Goal: Ask a question: Seek information or help from site administrators or community

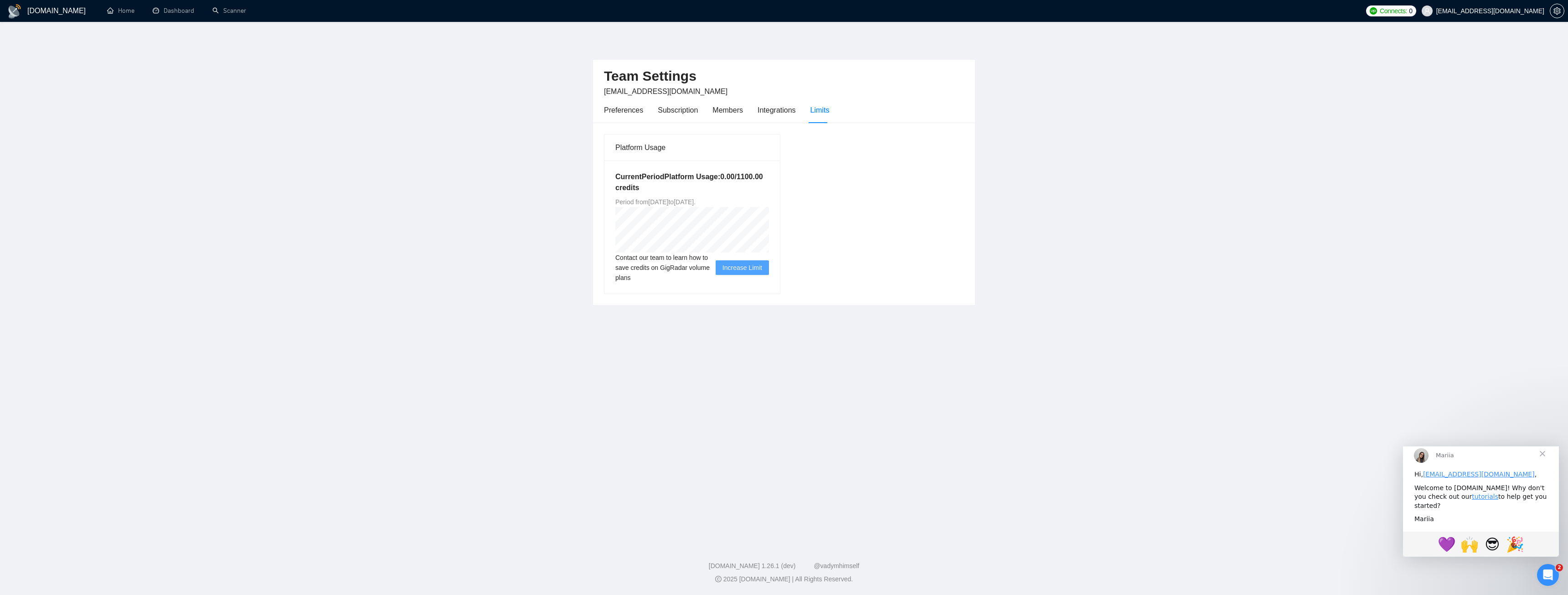
click at [28, 13] on h1 "[DOMAIN_NAME]" at bounding box center [57, 11] width 58 height 22
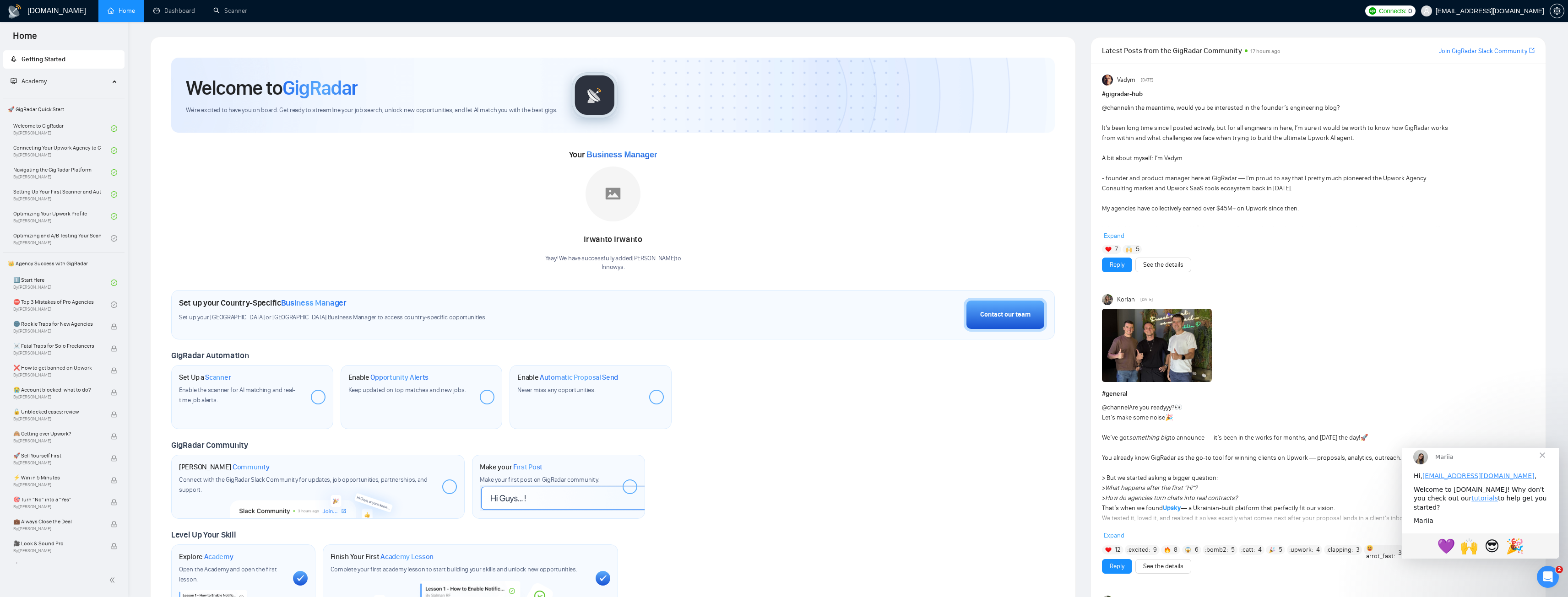
click at [1541, 463] on span "Close" at bounding box center [1542, 455] width 33 height 33
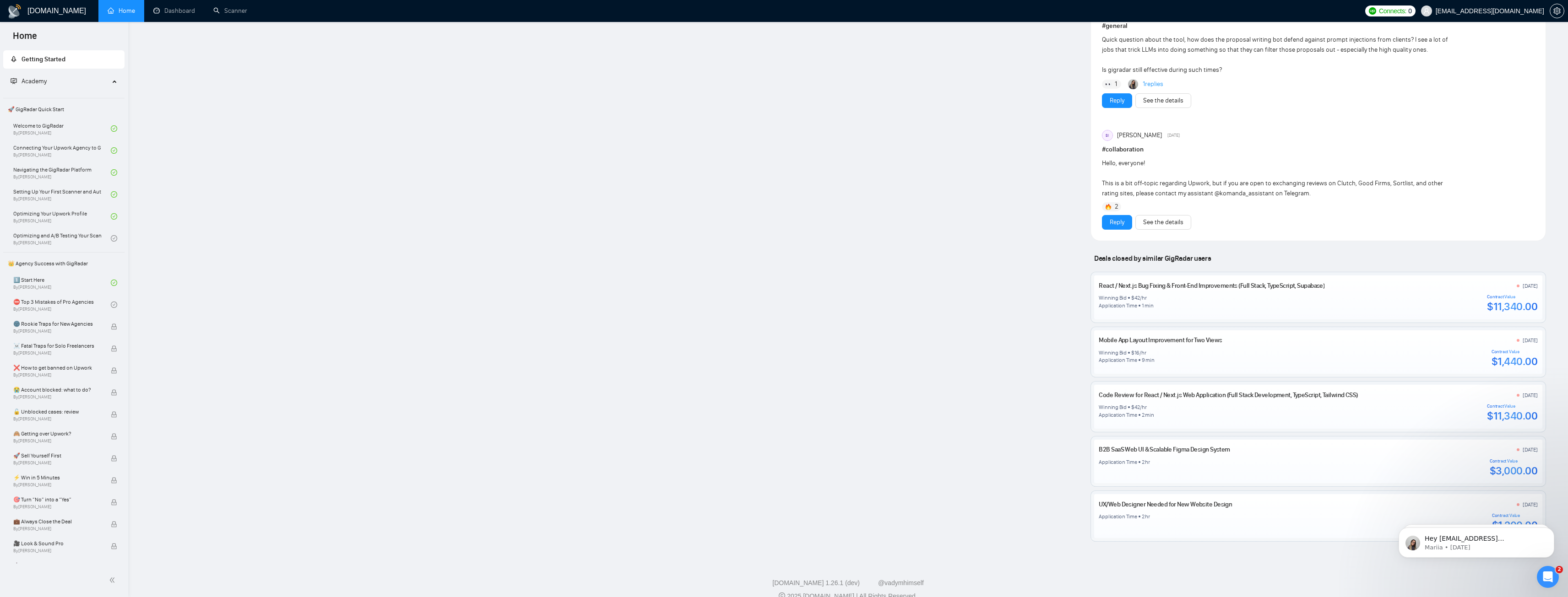
scroll to position [747, 0]
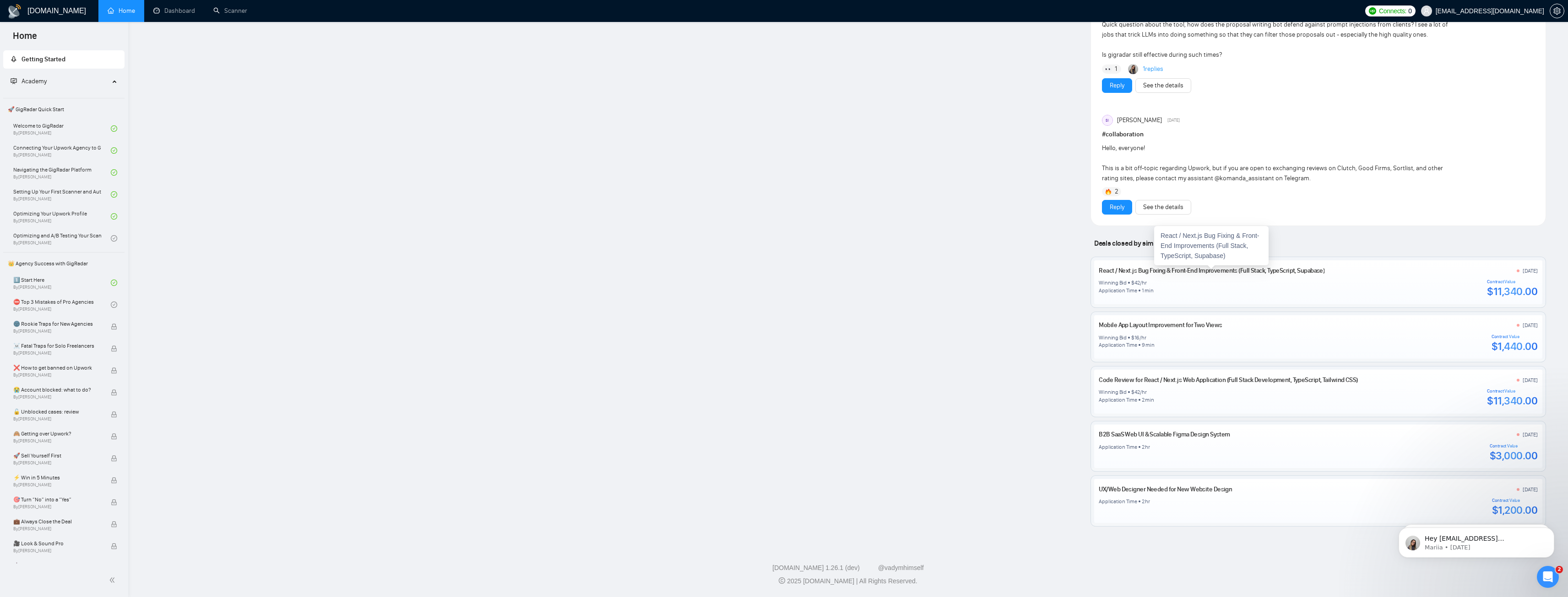
click at [1152, 273] on link "React / Next.js Bug Fixing & Front-End Improvements (Full Stack, TypeScript, Su…" at bounding box center [1211, 271] width 226 height 8
drag, startPoint x: 1151, startPoint y: 293, endPoint x: 1100, endPoint y: 291, distance: 51.0
click at [1100, 291] on div "Application Time 1 min" at bounding box center [1125, 291] width 54 height 7
drag, startPoint x: 972, startPoint y: 267, endPoint x: 951, endPoint y: 234, distance: 39.1
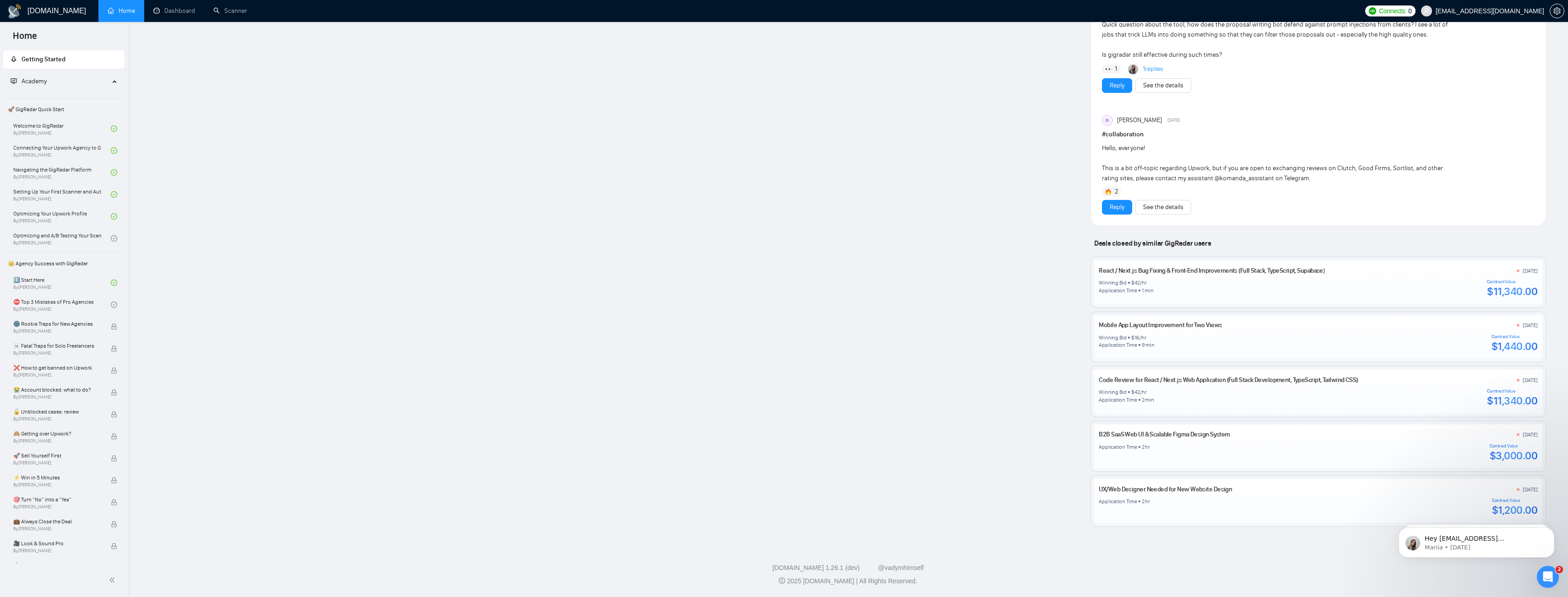
click at [1195, 327] on link "Mobile App Layout Improvement for Two Views" at bounding box center [1160, 325] width 123 height 8
click at [1547, 572] on icon "Open Intercom Messenger" at bounding box center [1546, 576] width 6 height 7
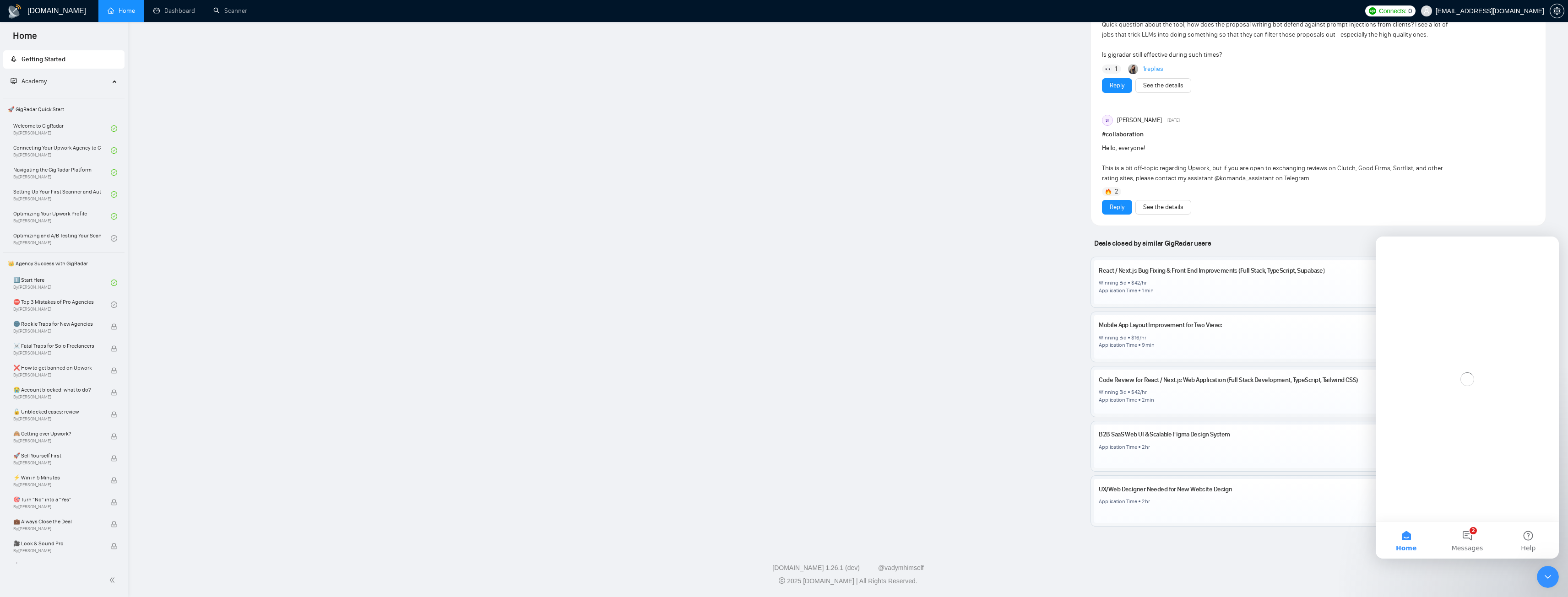
scroll to position [0, 0]
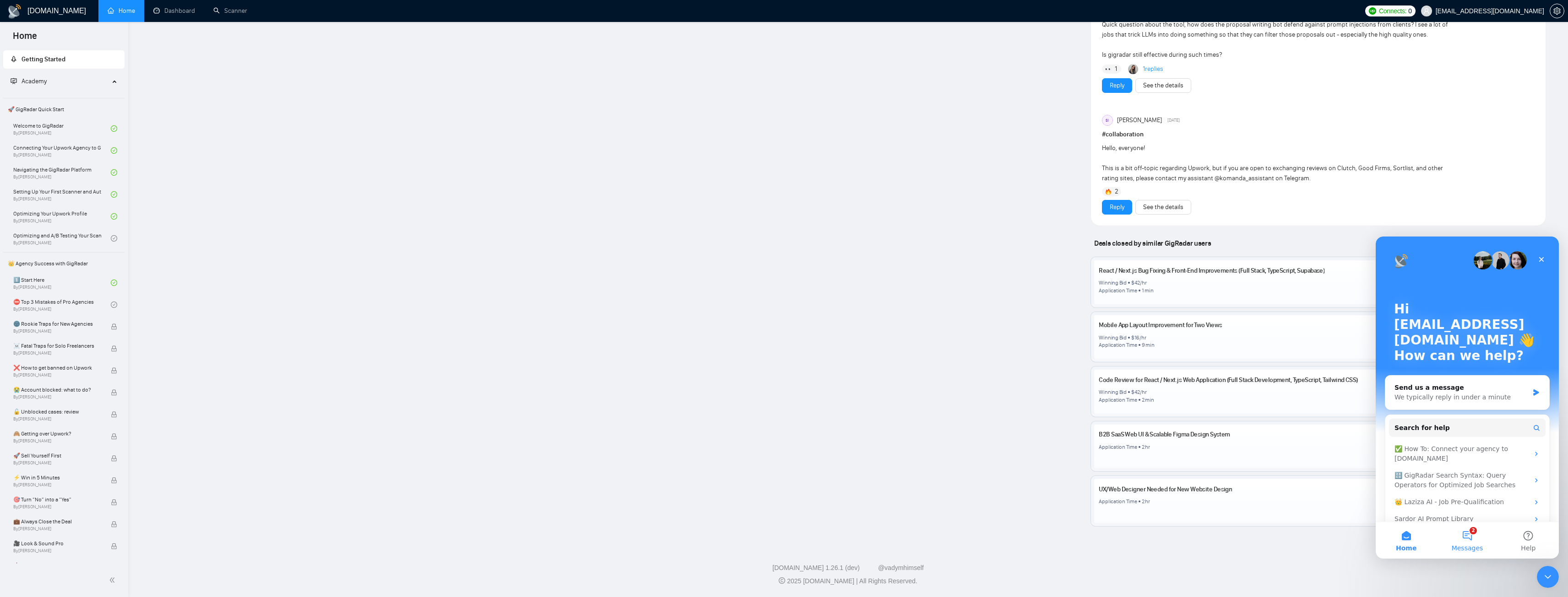
click at [1468, 542] on button "2 Messages" at bounding box center [1467, 540] width 61 height 37
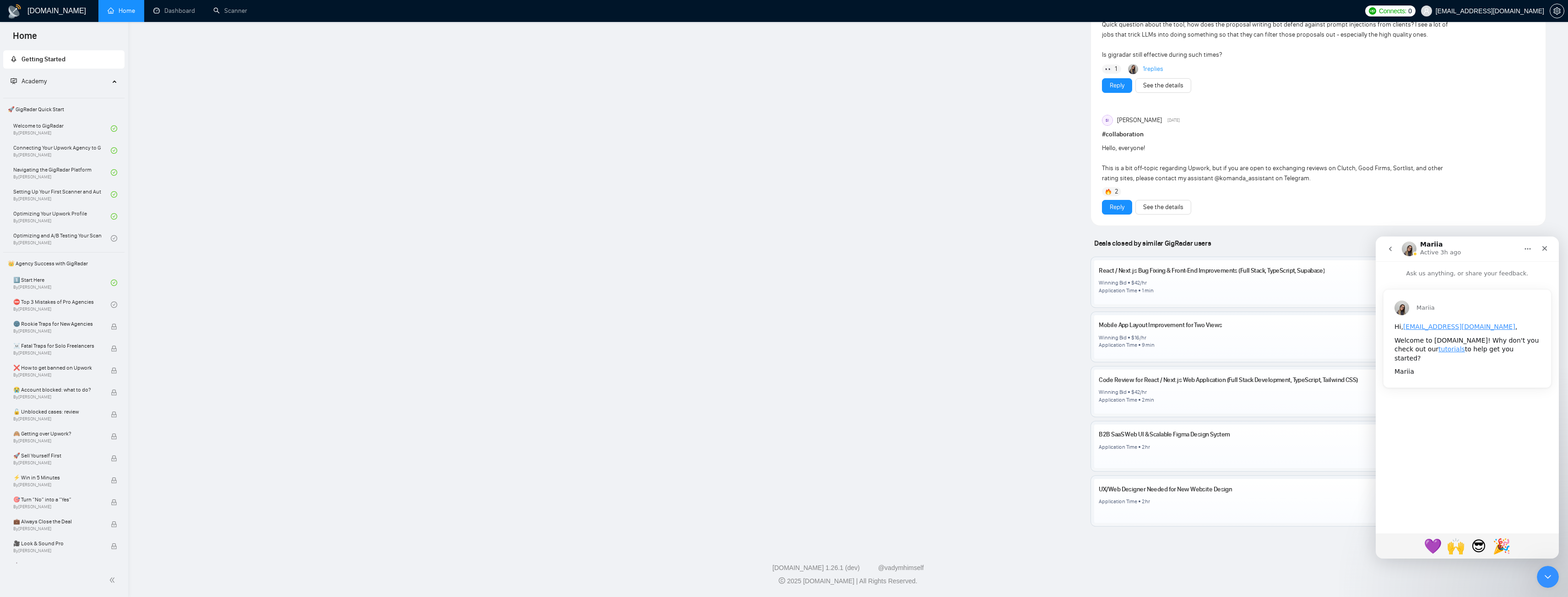
click at [1394, 247] on button "go back" at bounding box center [1390, 249] width 17 height 17
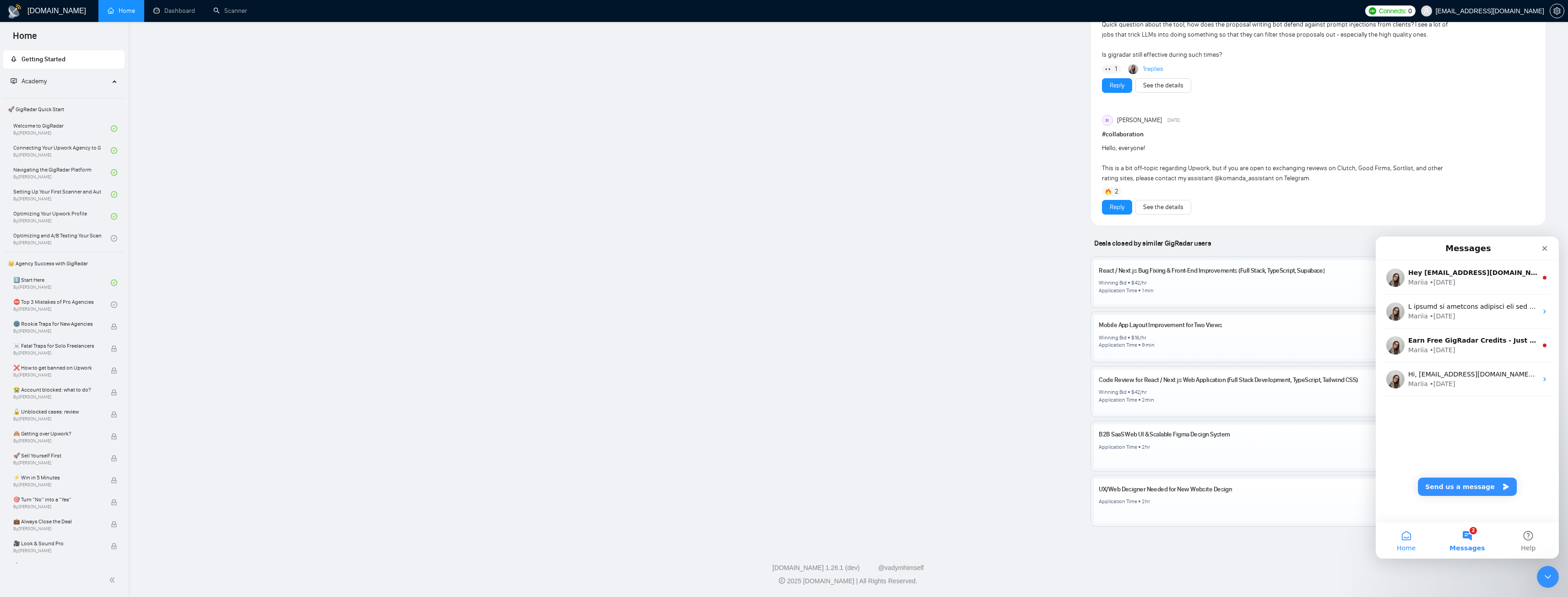
click at [1396, 538] on button "Home" at bounding box center [1406, 540] width 61 height 37
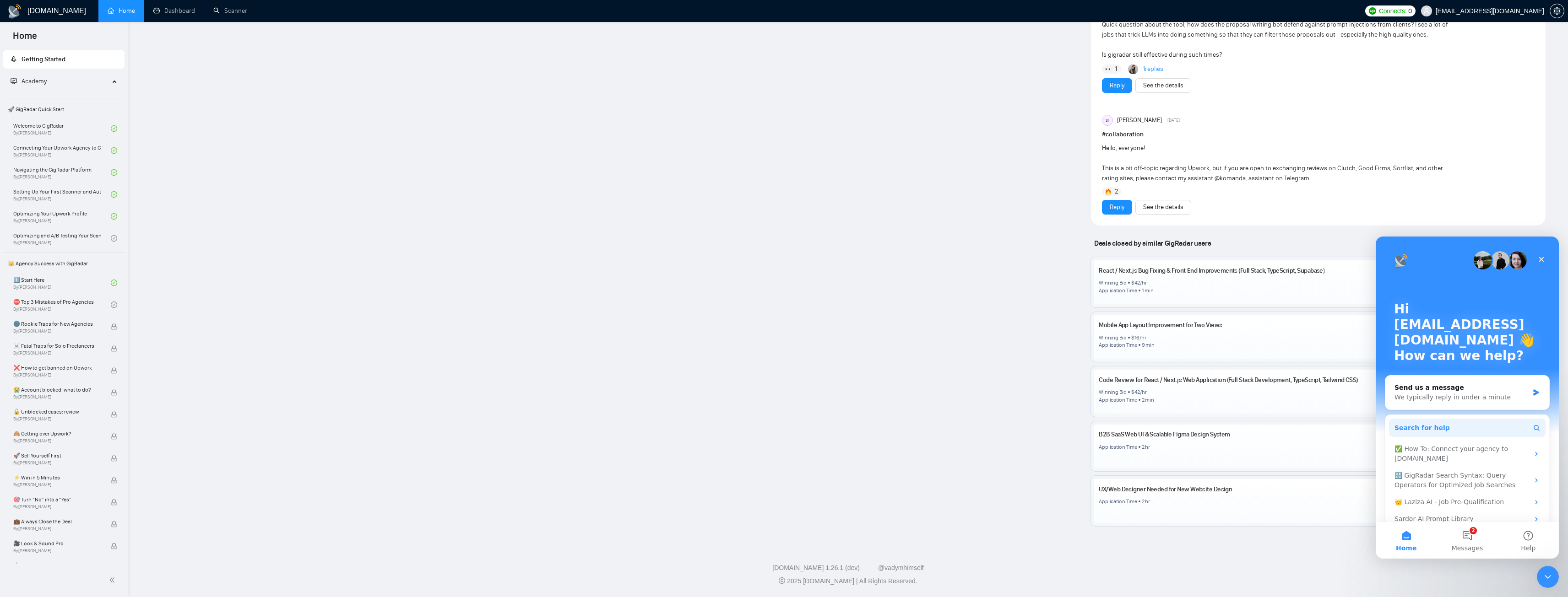
click at [1473, 420] on button "Search for help" at bounding box center [1467, 428] width 156 height 18
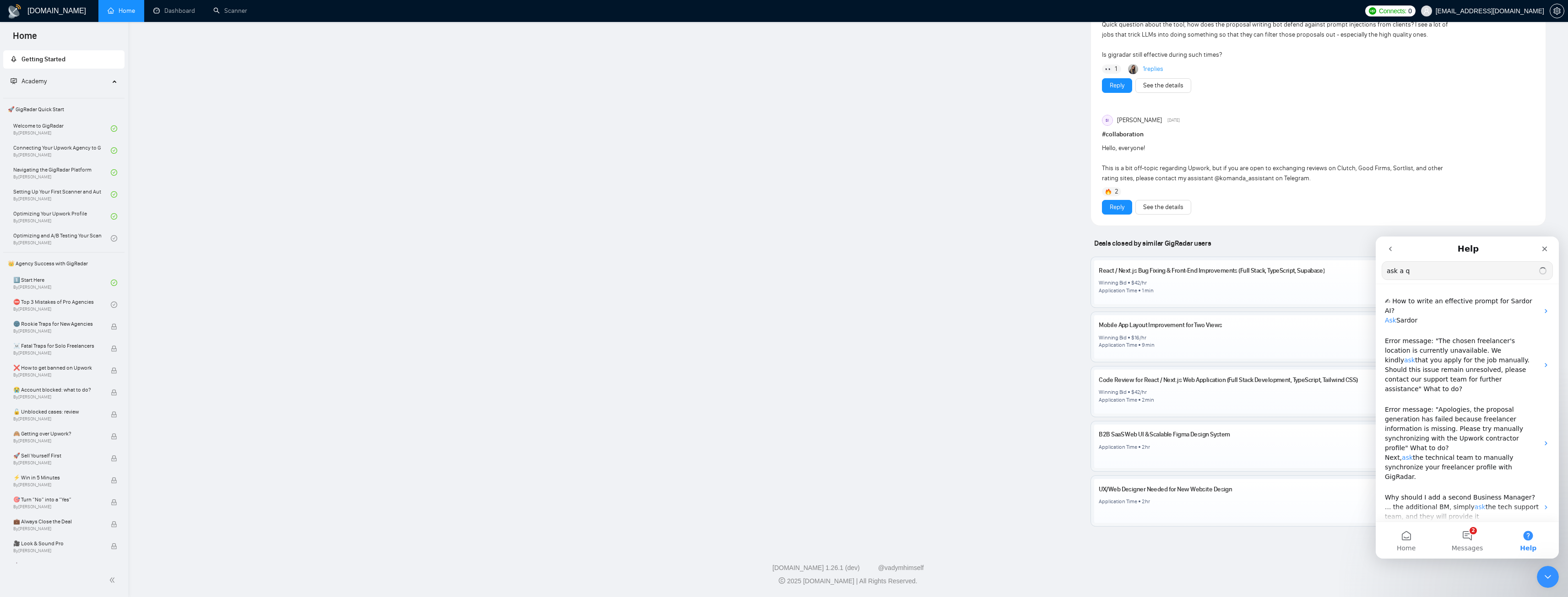
type input "ask a qu"
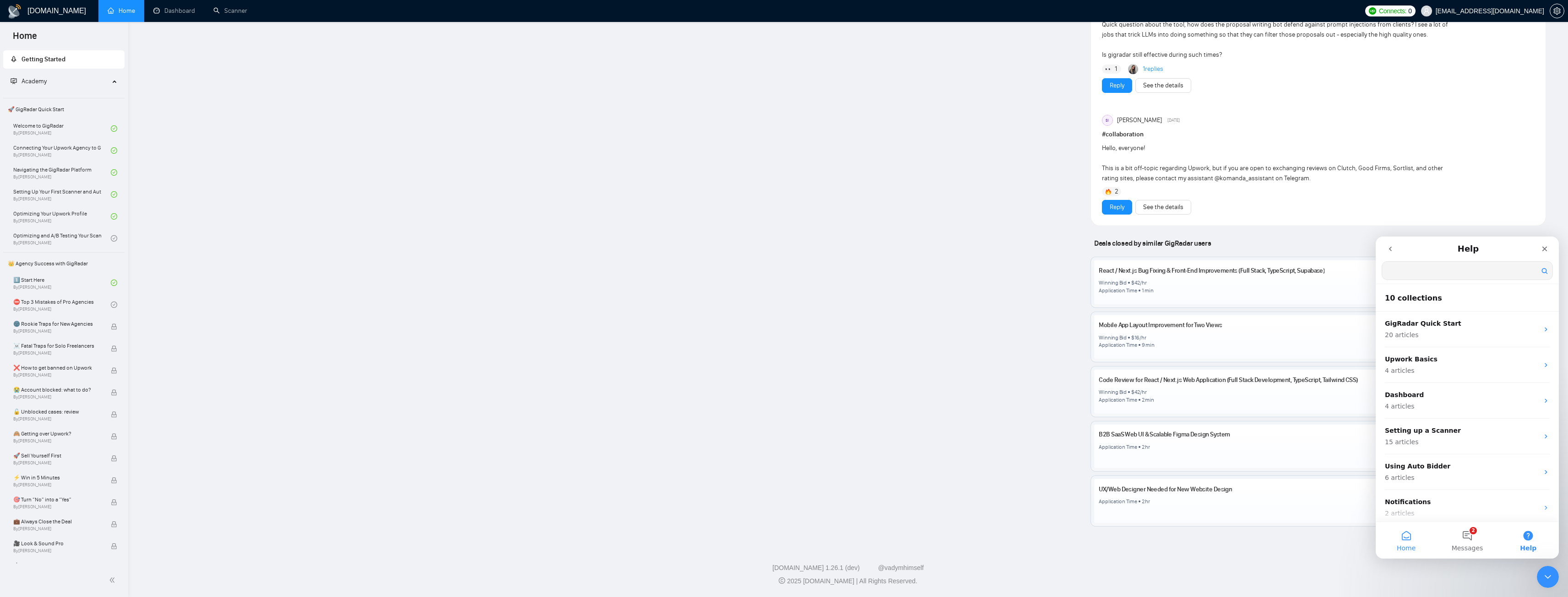
click at [1403, 545] on span "Home" at bounding box center [1406, 548] width 19 height 6
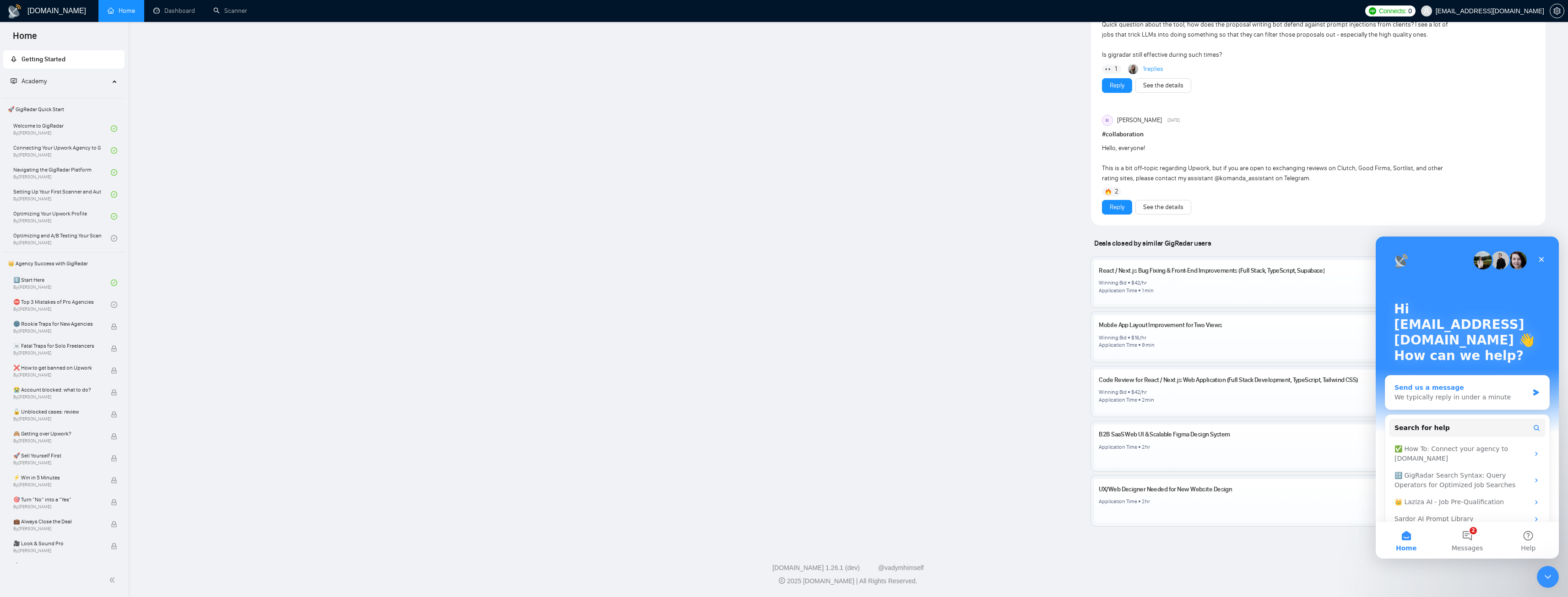
click at [1424, 397] on div "We typically reply in under a minute" at bounding box center [1461, 398] width 134 height 10
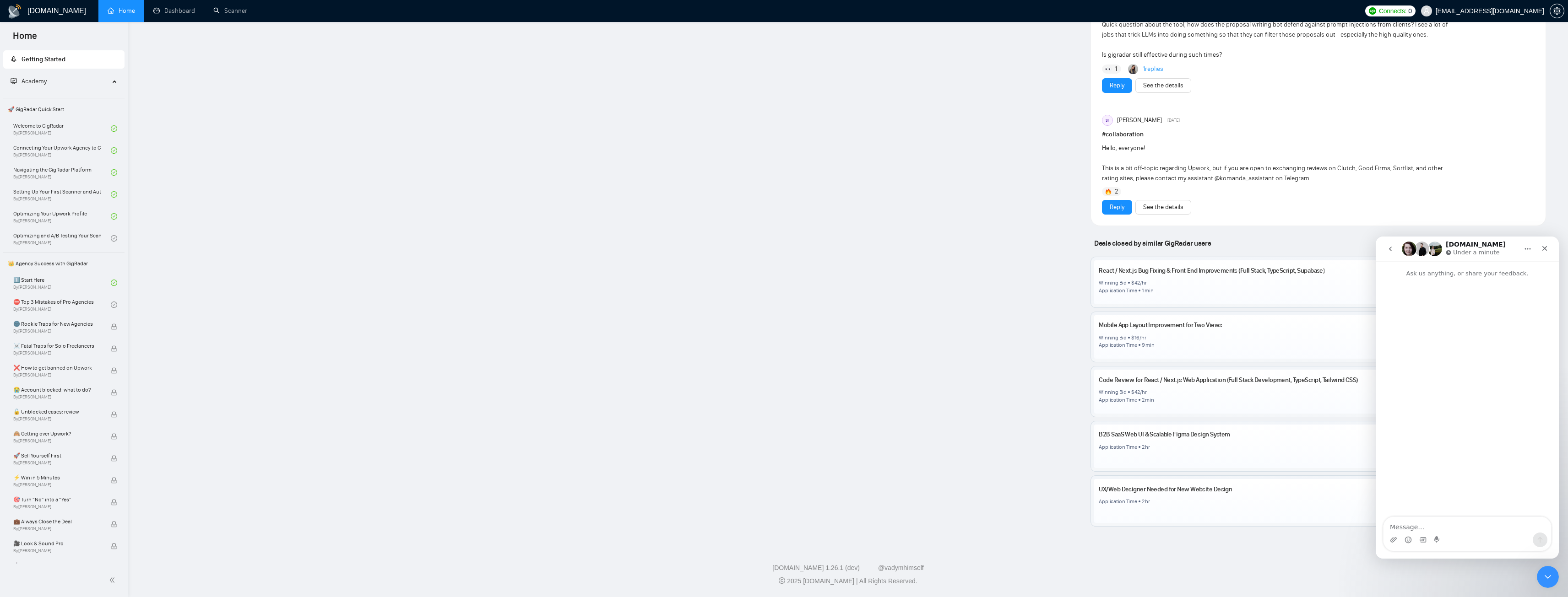
click at [1435, 527] on textarea "Message…" at bounding box center [1467, 524] width 167 height 15
type textarea "Hi, I want to get a UK verified BM ID"
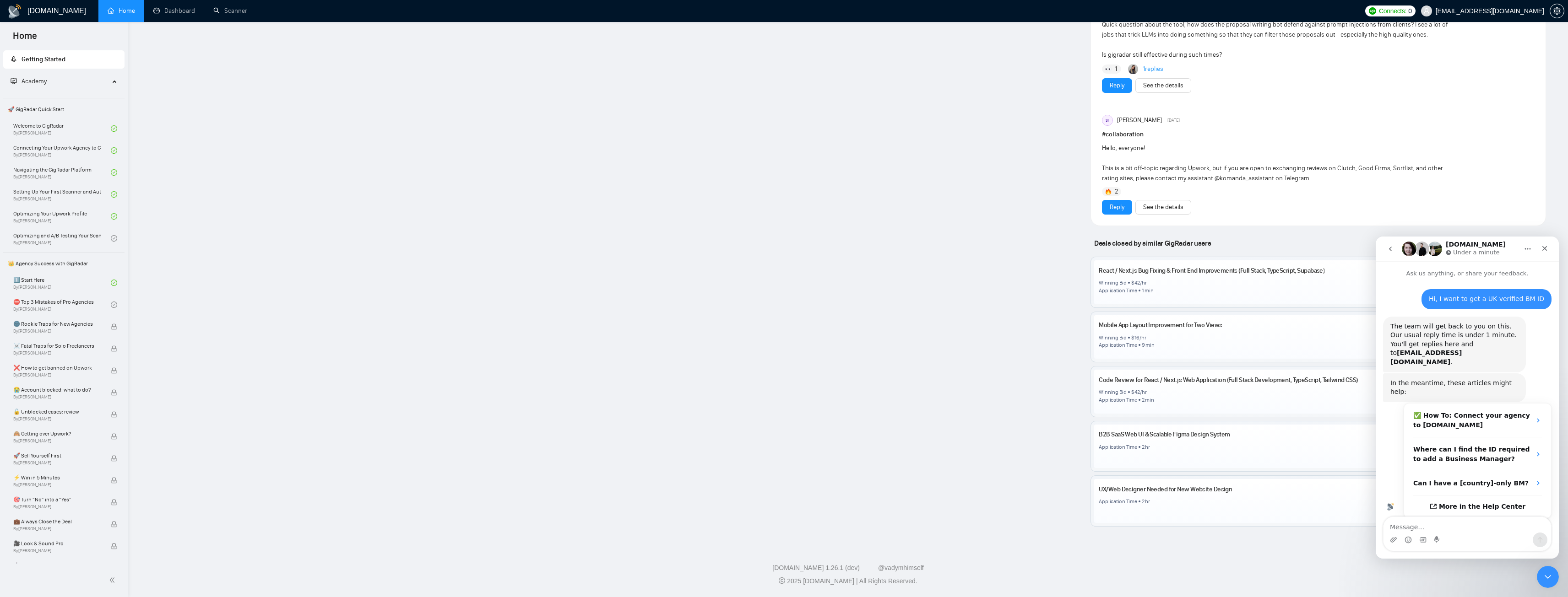
scroll to position [19, 0]
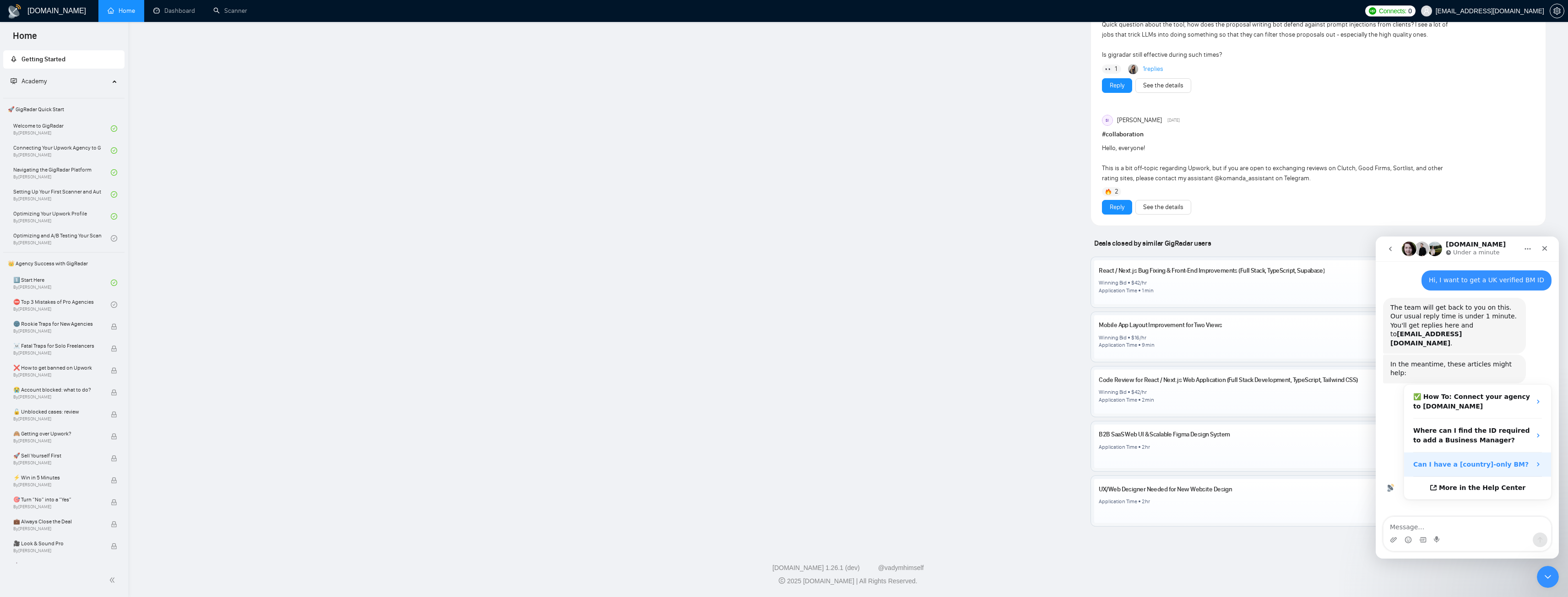
click at [1448, 453] on div "Can I have a [country]-only BM?" at bounding box center [1478, 465] width 147 height 24
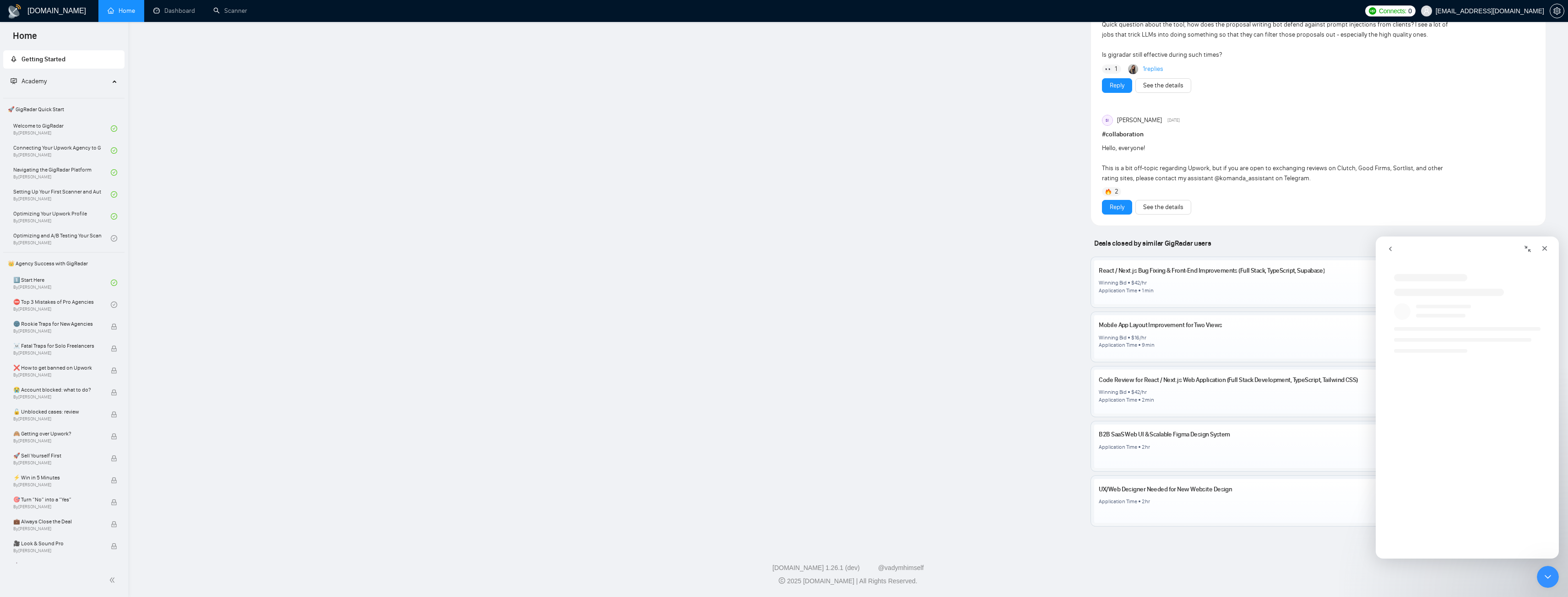
scroll to position [0, 0]
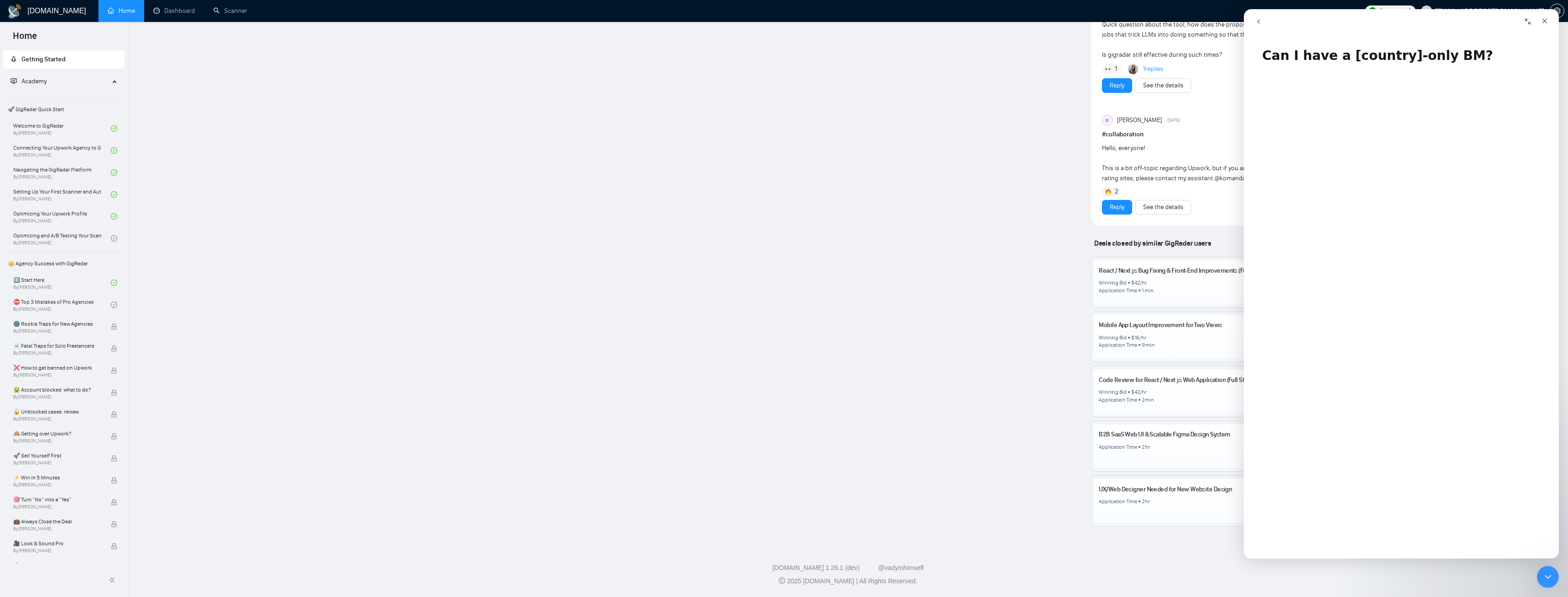
click at [1257, 24] on icon "go back" at bounding box center [1259, 21] width 7 height 7
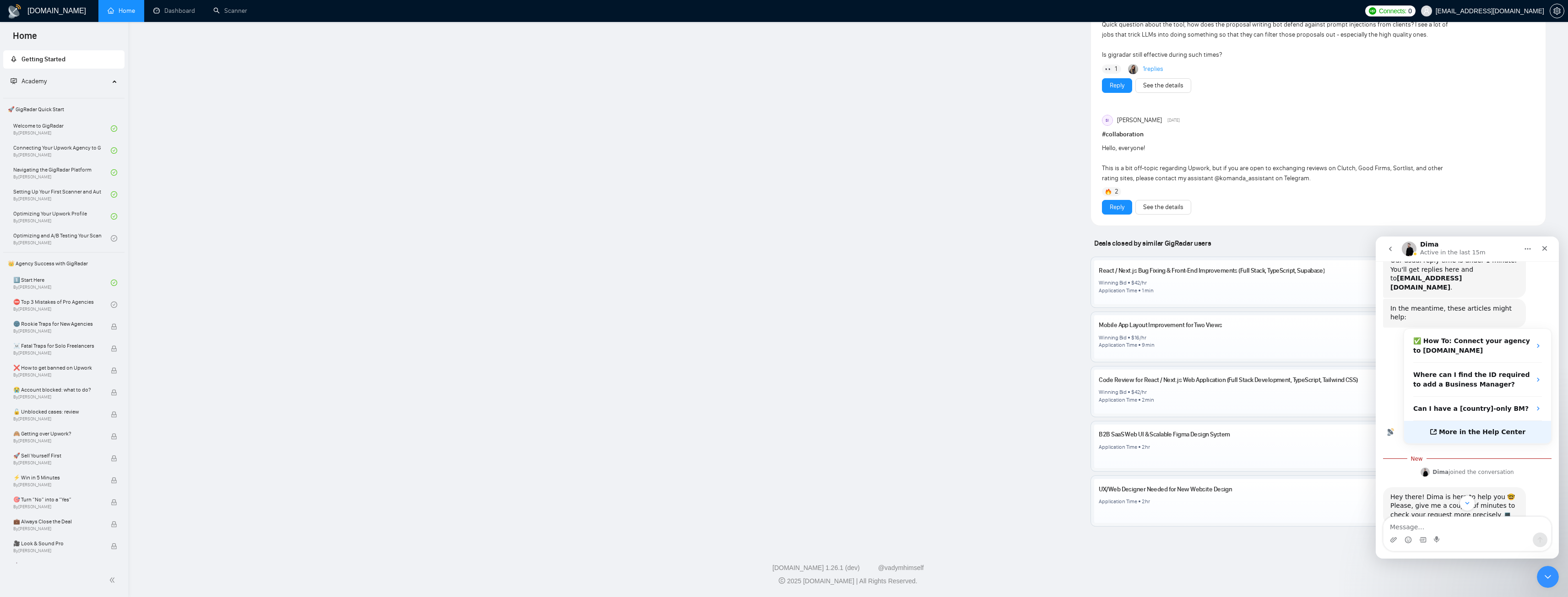
scroll to position [84, 0]
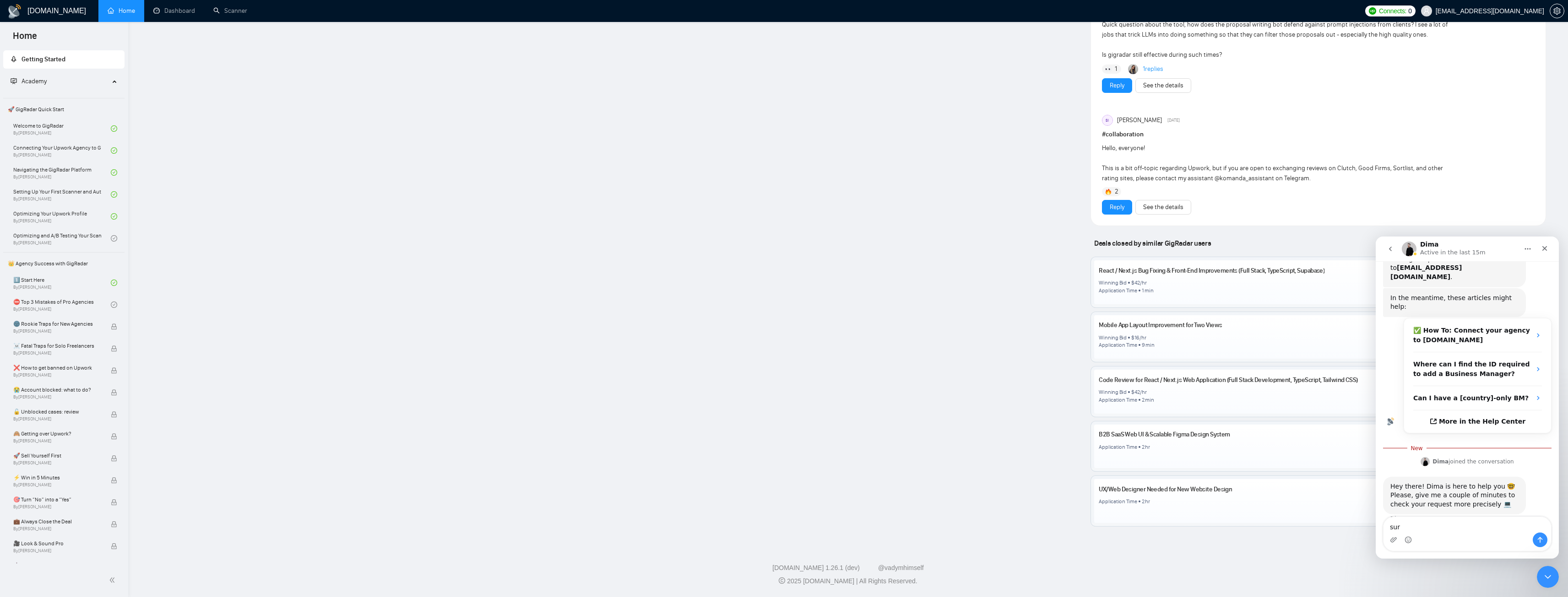
type textarea "sure"
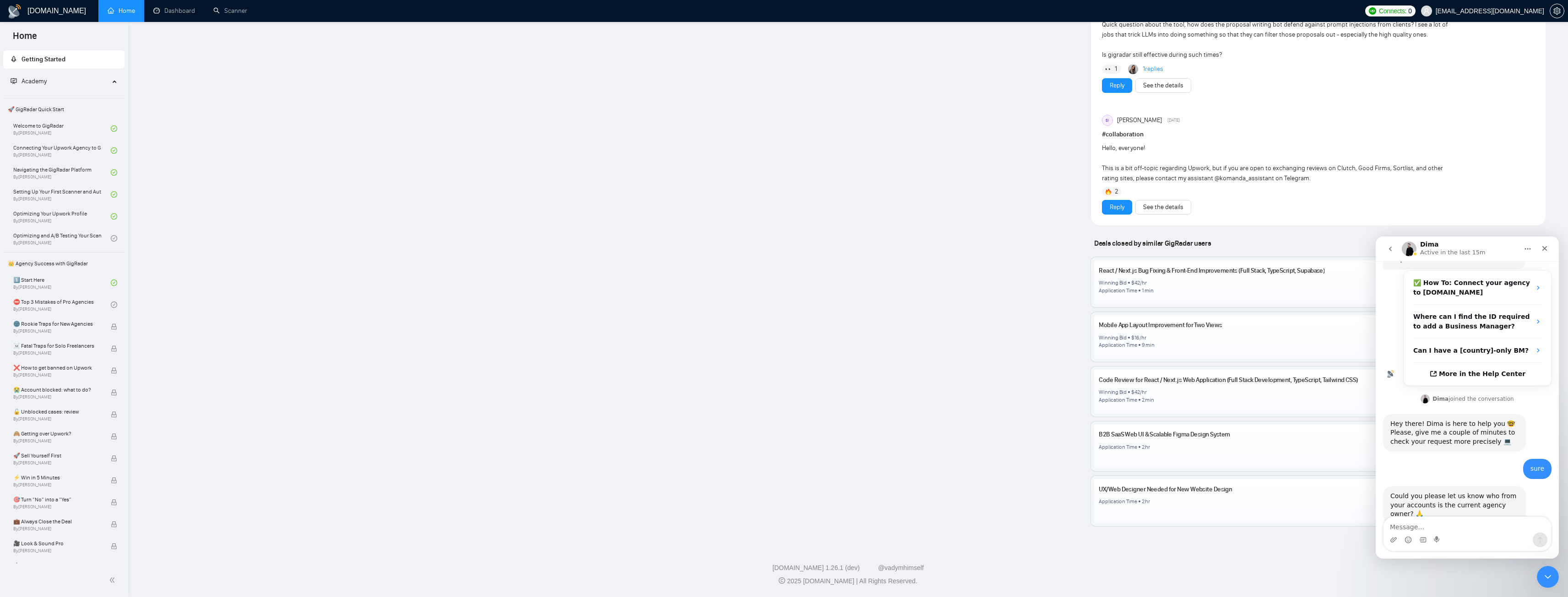
scroll to position [132, 0]
click at [1467, 529] on textarea "Message…" at bounding box center [1467, 524] width 167 height 15
type textarea "[PERSON_NAME]"
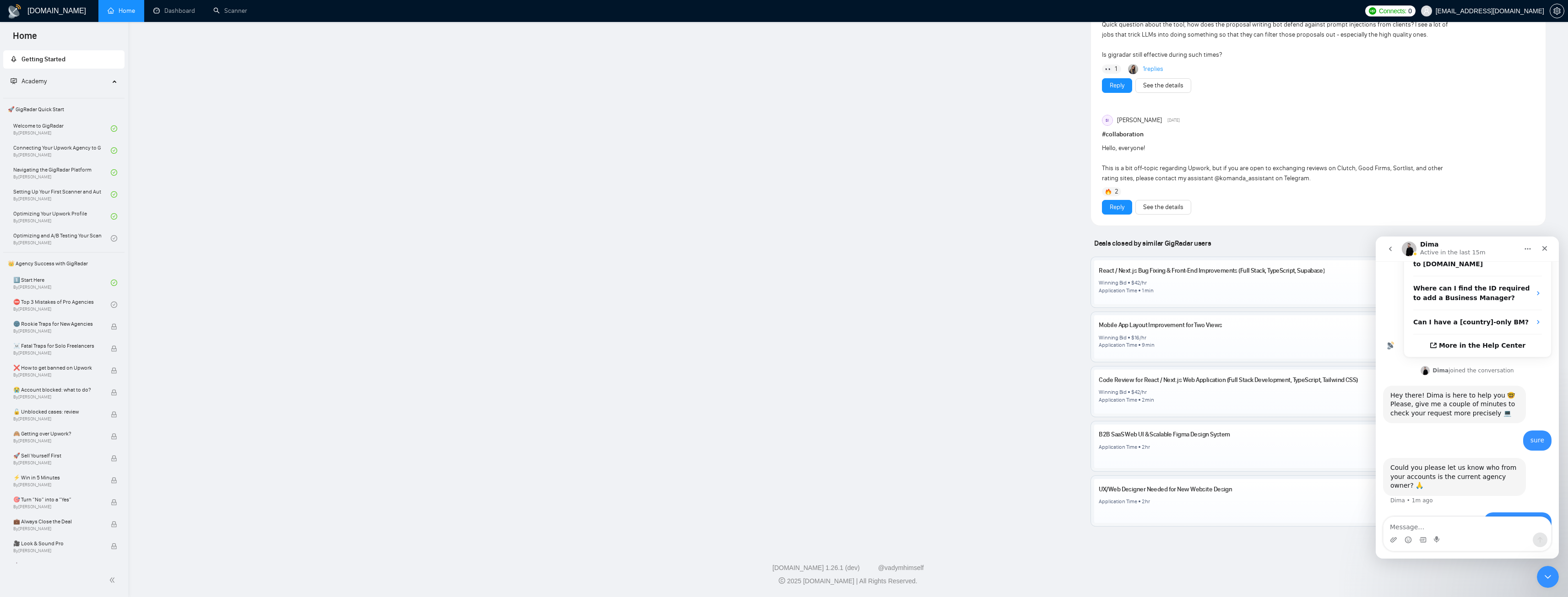
click at [1426, 513] on div "[PERSON_NAME] [EMAIL_ADDRESS][DOMAIN_NAME] • Just now" at bounding box center [1467, 528] width 169 height 31
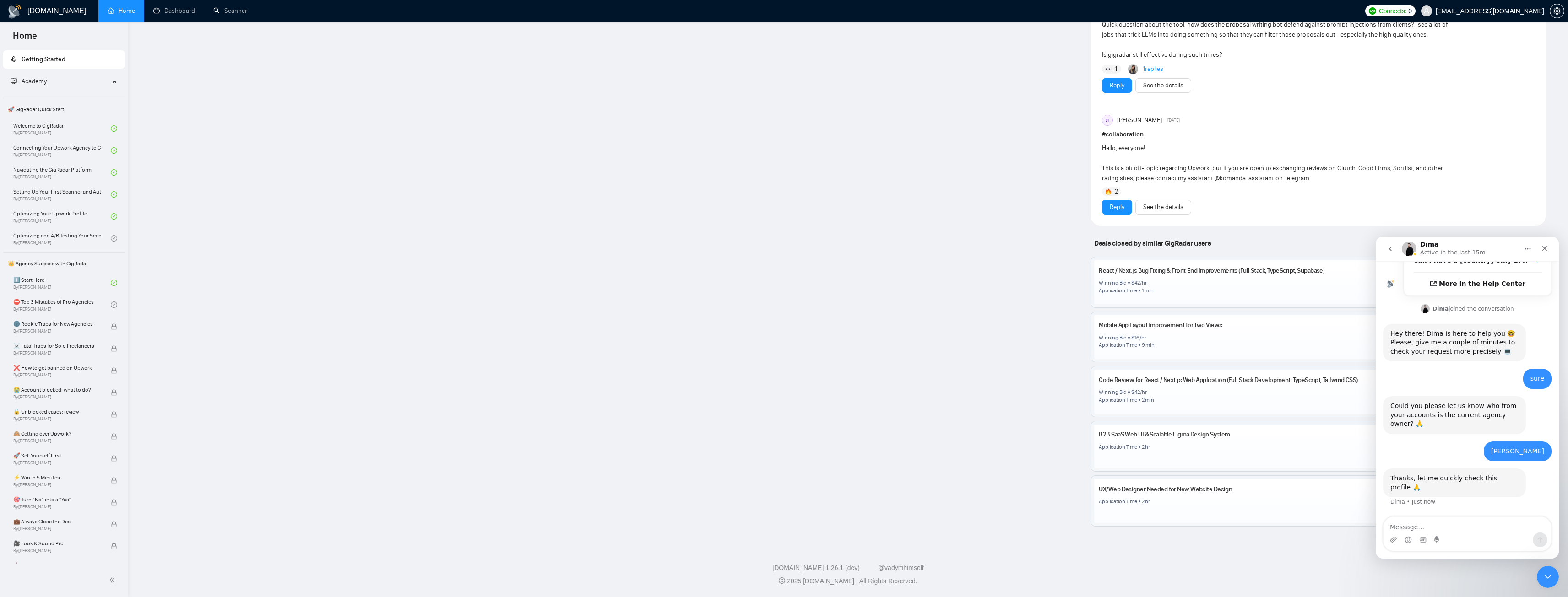
scroll to position [222, 0]
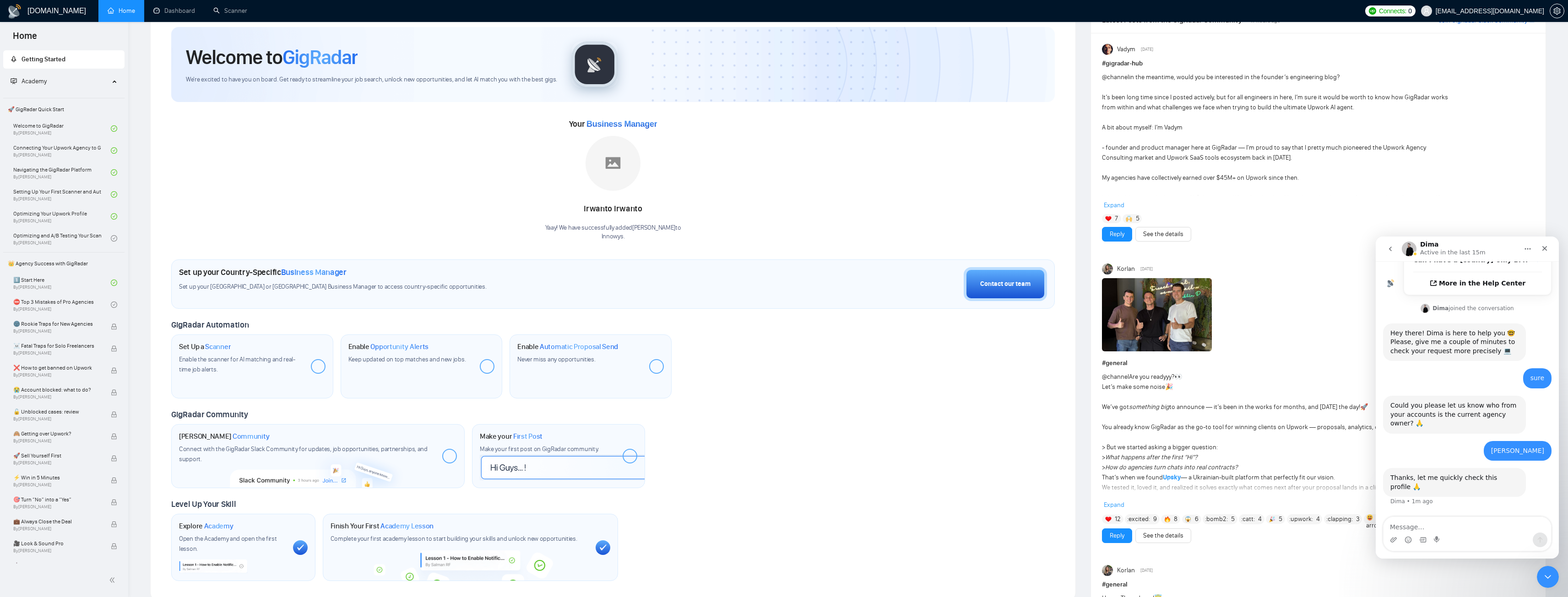
scroll to position [0, 0]
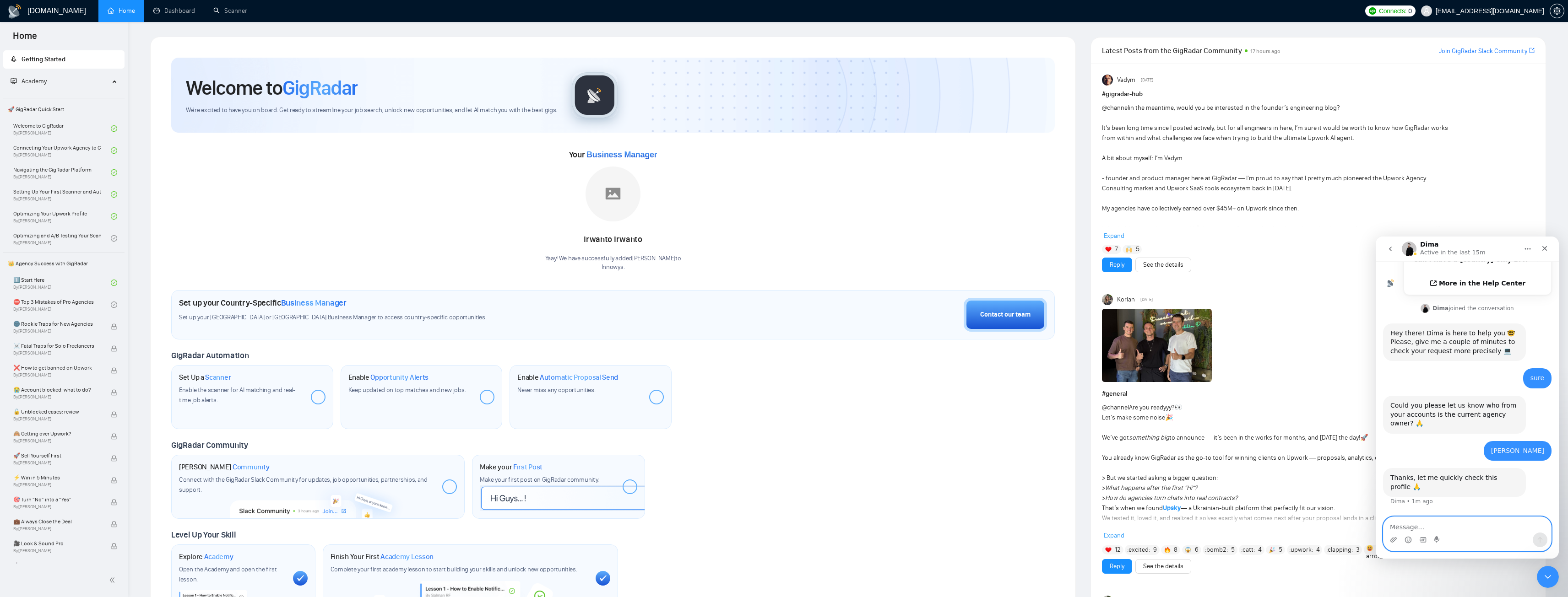
click at [1434, 526] on textarea "Message…" at bounding box center [1467, 524] width 167 height 15
type textarea "The other partner is"
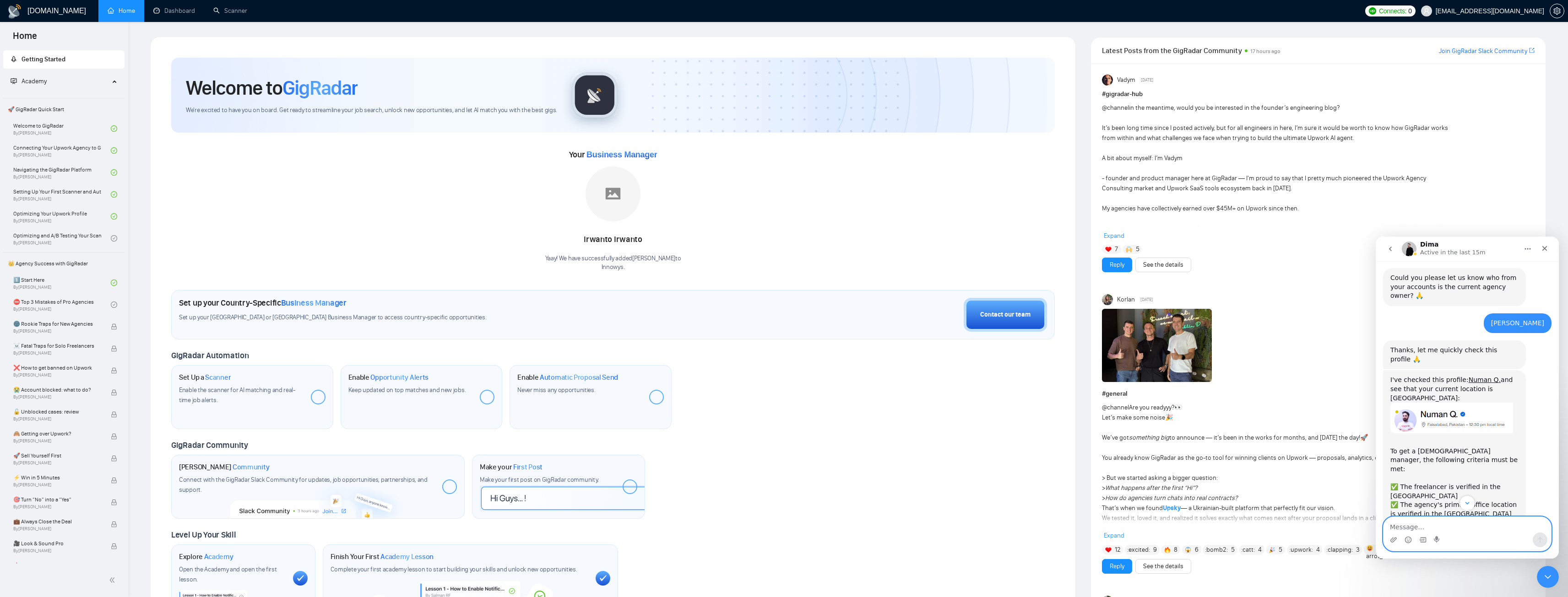
scroll to position [395, 0]
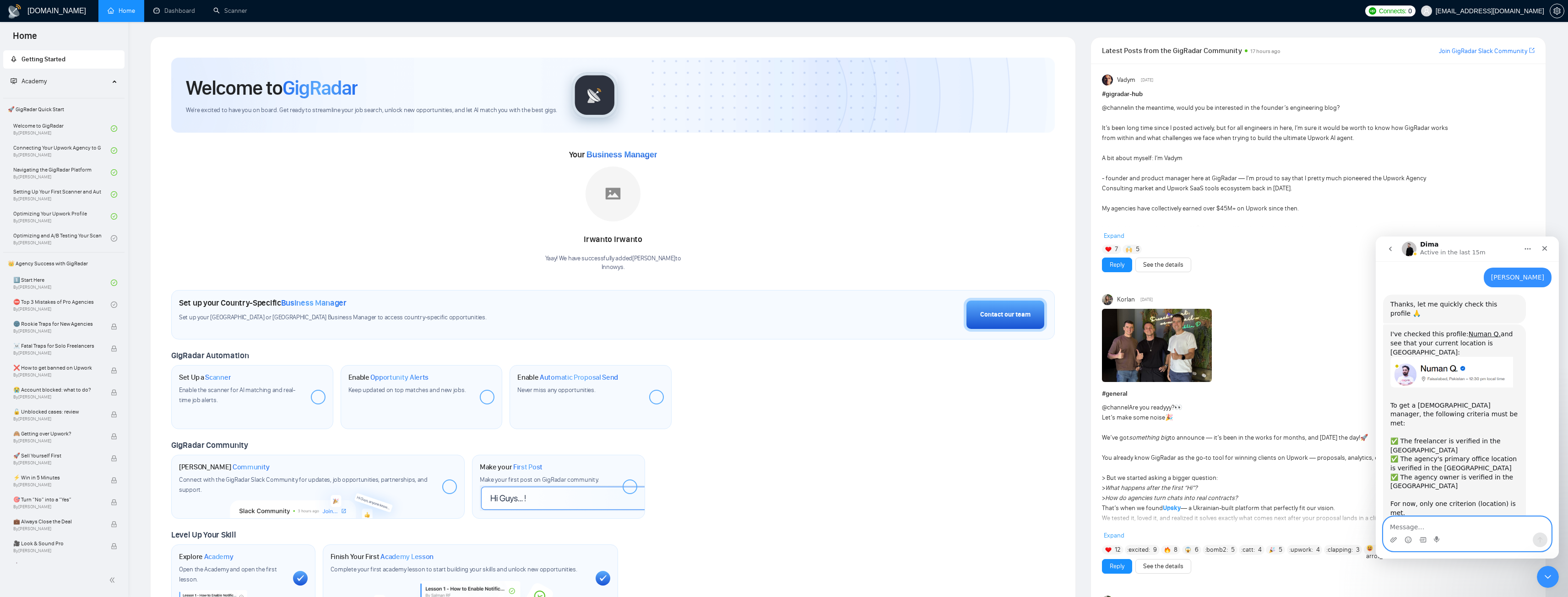
click at [1441, 521] on textarea "Message…" at bounding box center [1467, 524] width 167 height 15
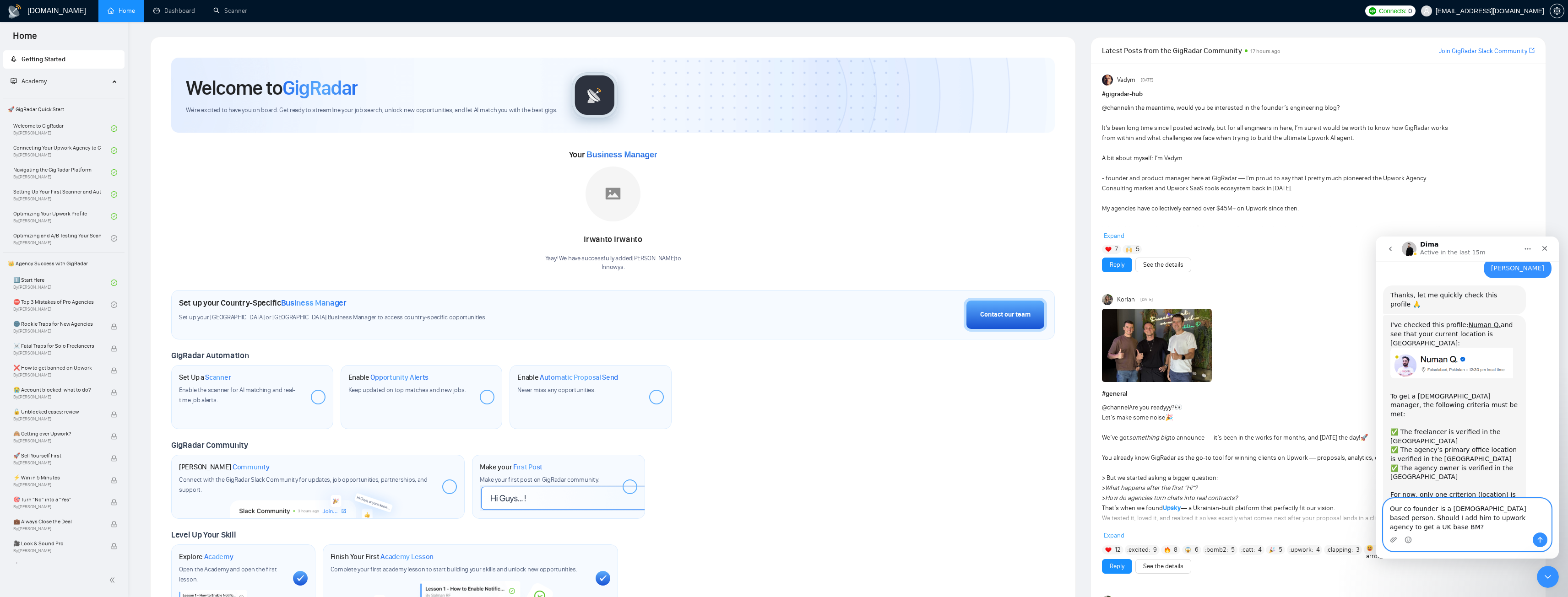
type textarea "Our co founder is a [DEMOGRAPHIC_DATA] based person. Should I add him to Upwork…"
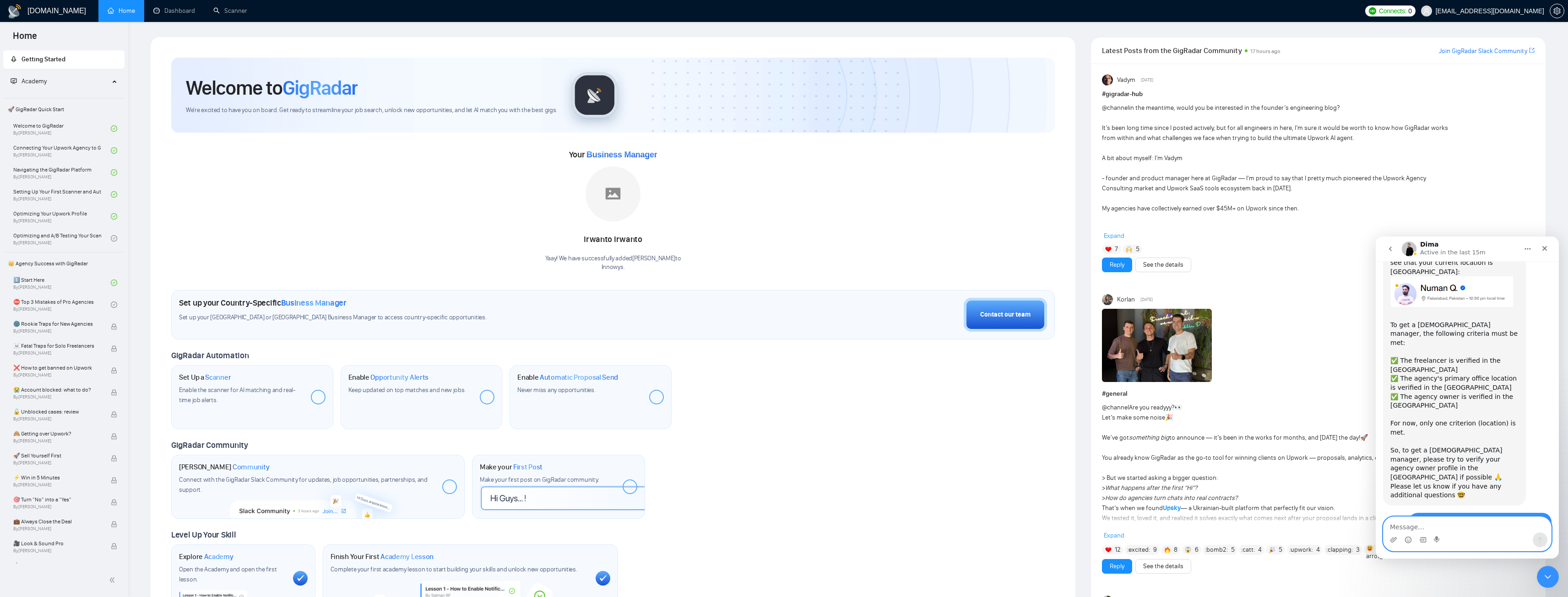
scroll to position [557, 0]
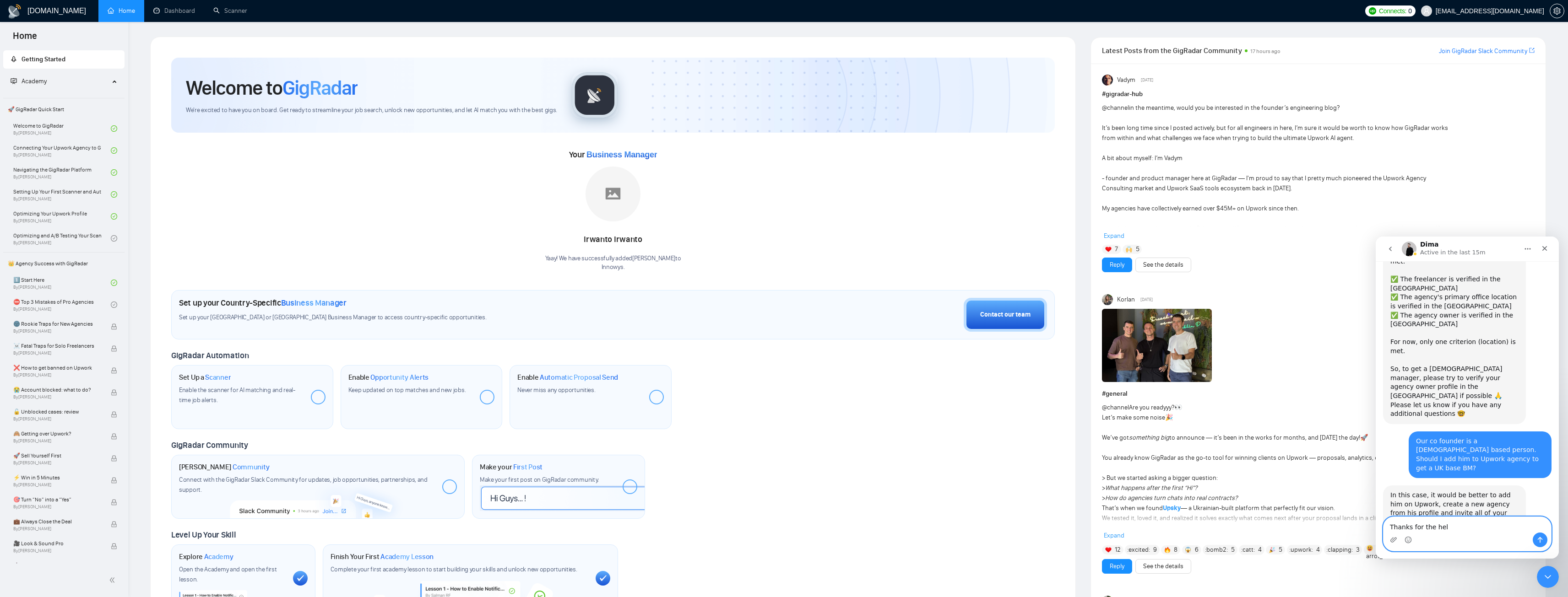
type textarea "Thanks for the help"
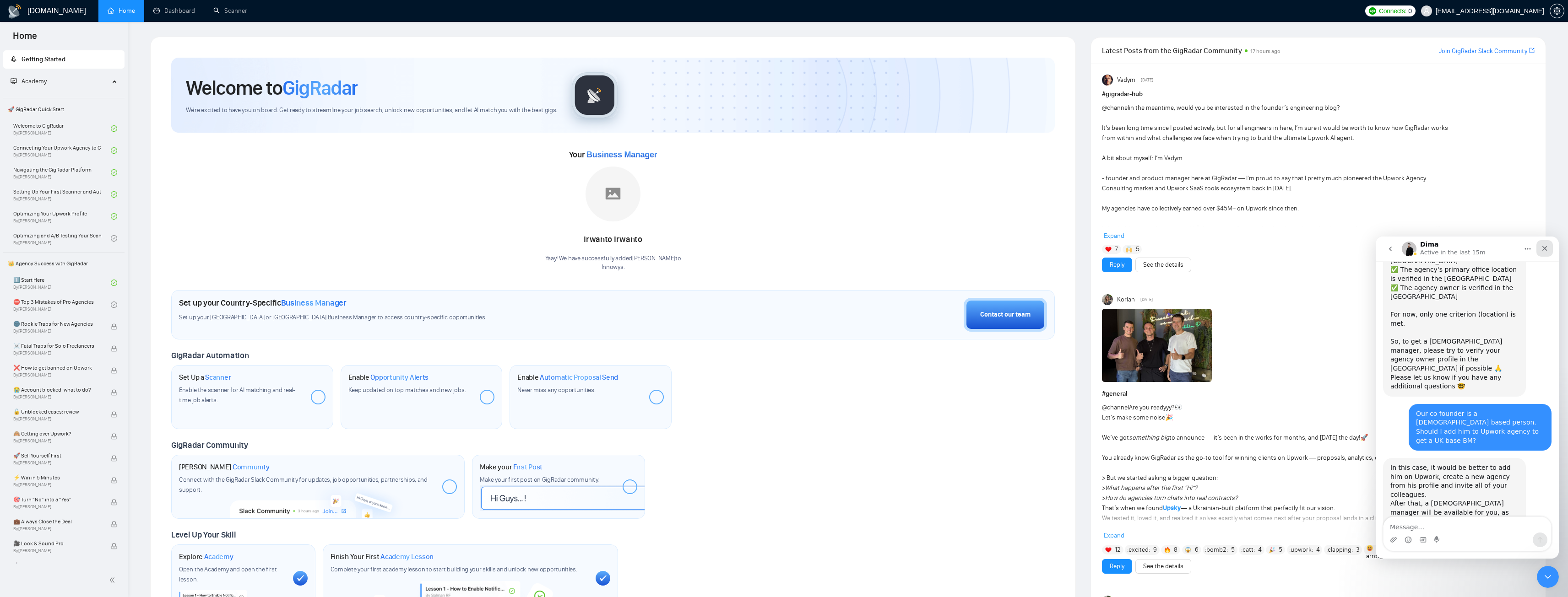
click at [1543, 250] on icon "Close" at bounding box center [1545, 249] width 5 height 5
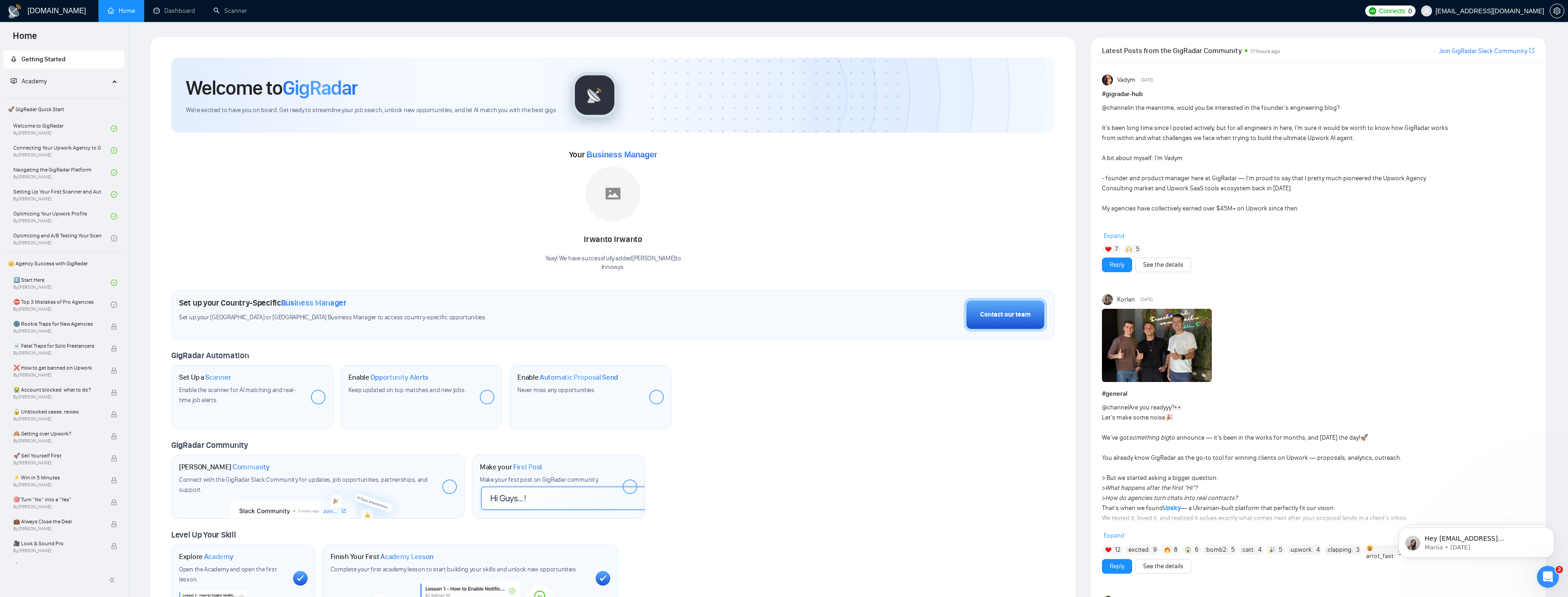
scroll to position [580, 0]
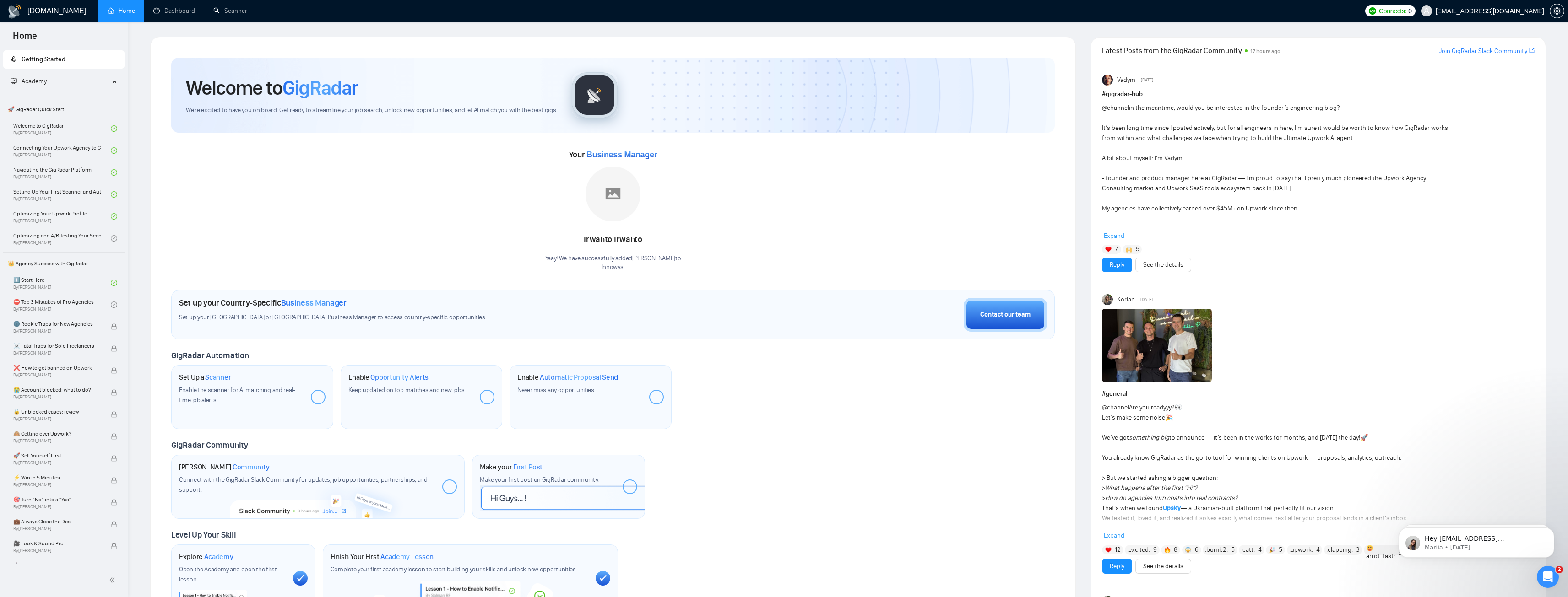
click at [1018, 227] on div "Your Business Manager [PERSON_NAME]! We have successfully added [PERSON_NAME] t…" at bounding box center [613, 210] width 883 height 125
click at [50, 193] on link "Setting Up Your First Scanner and Auto-Bidder By [PERSON_NAME]" at bounding box center [62, 194] width 98 height 20
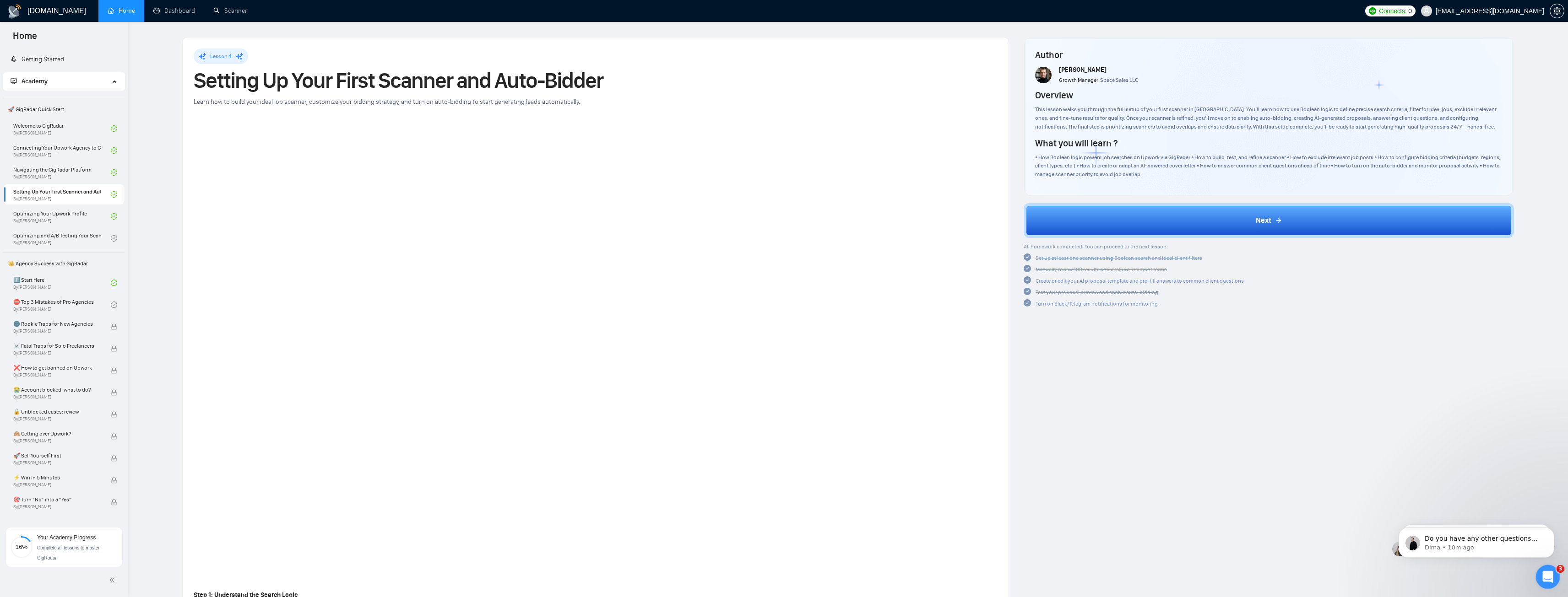
click at [1546, 568] on div "Open Intercom Messenger" at bounding box center [1546, 575] width 30 height 30
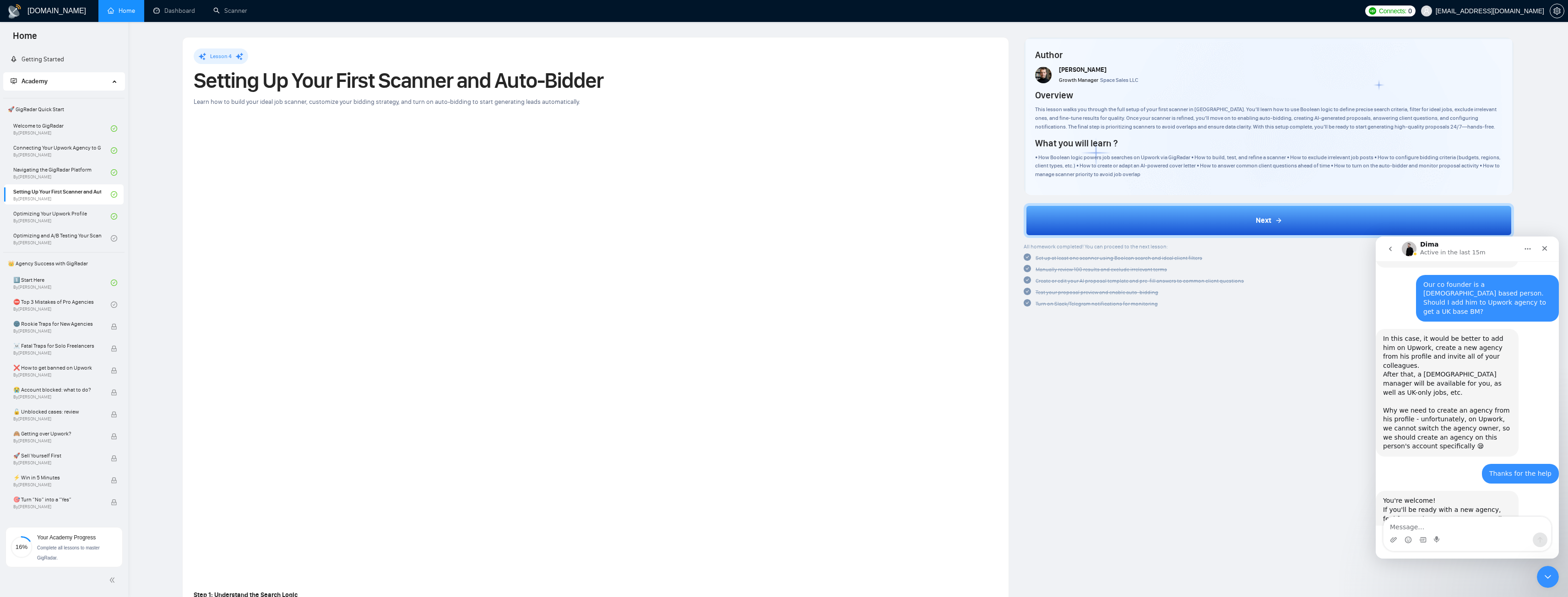
scroll to position [711, 0]
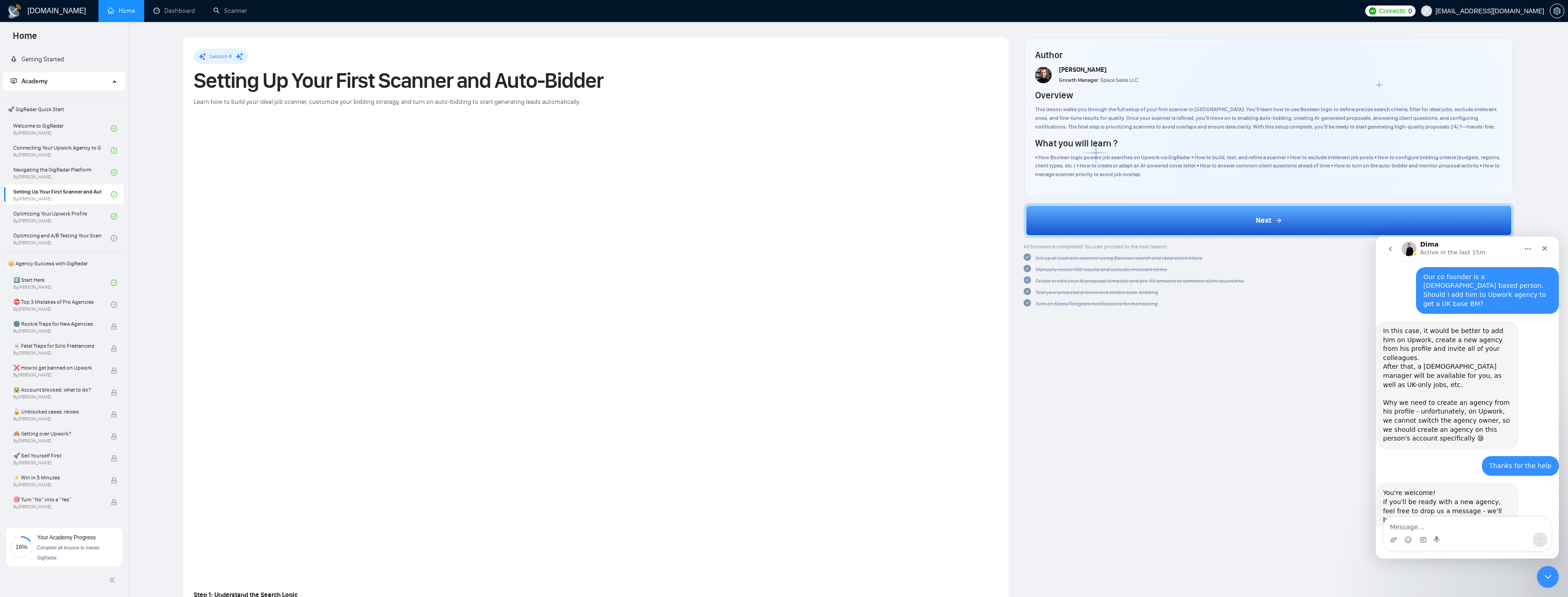
click at [1392, 249] on icon "go back" at bounding box center [1390, 249] width 7 height 7
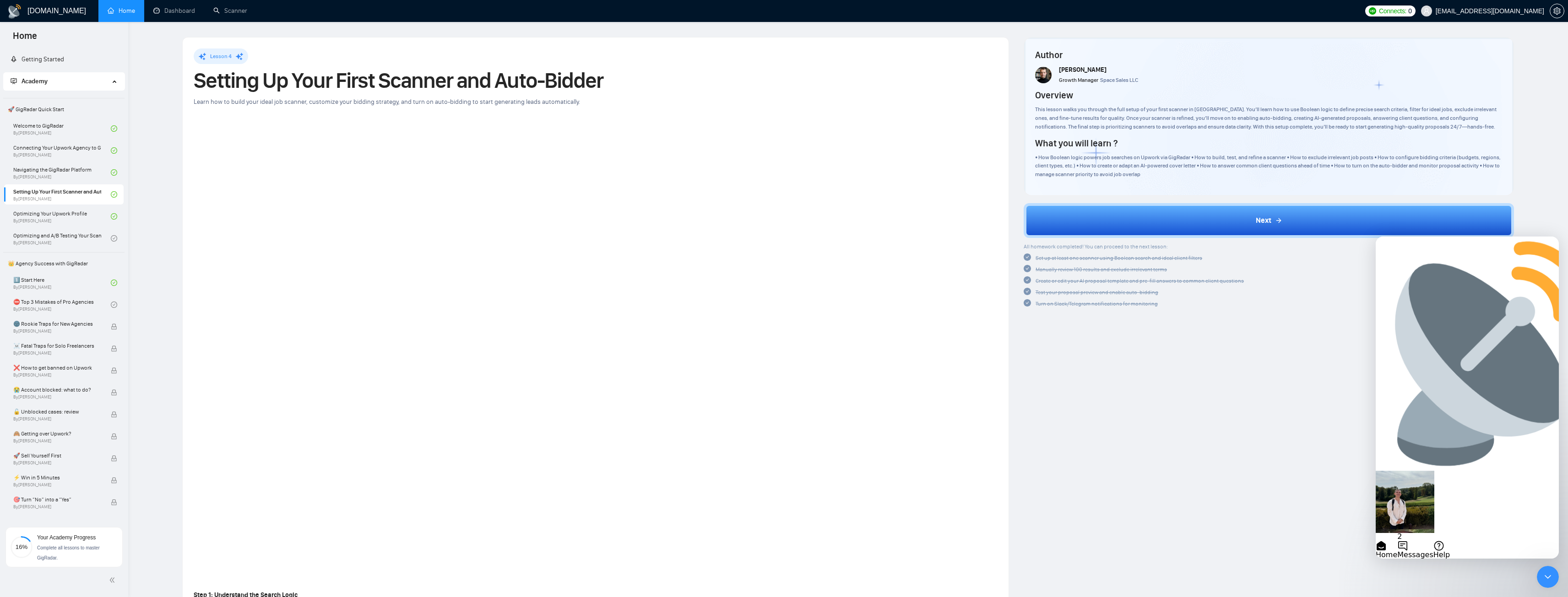
scroll to position [46, 0]
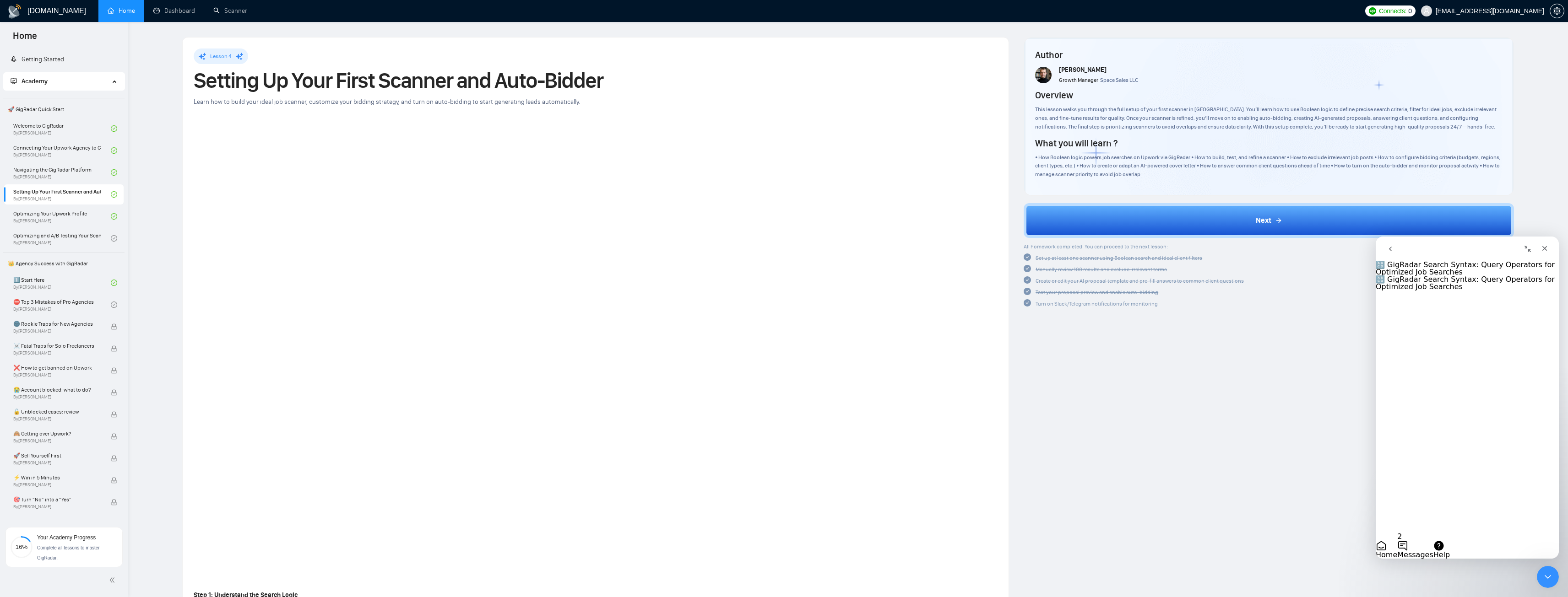
scroll to position [0, 0]
